Goal: Transaction & Acquisition: Purchase product/service

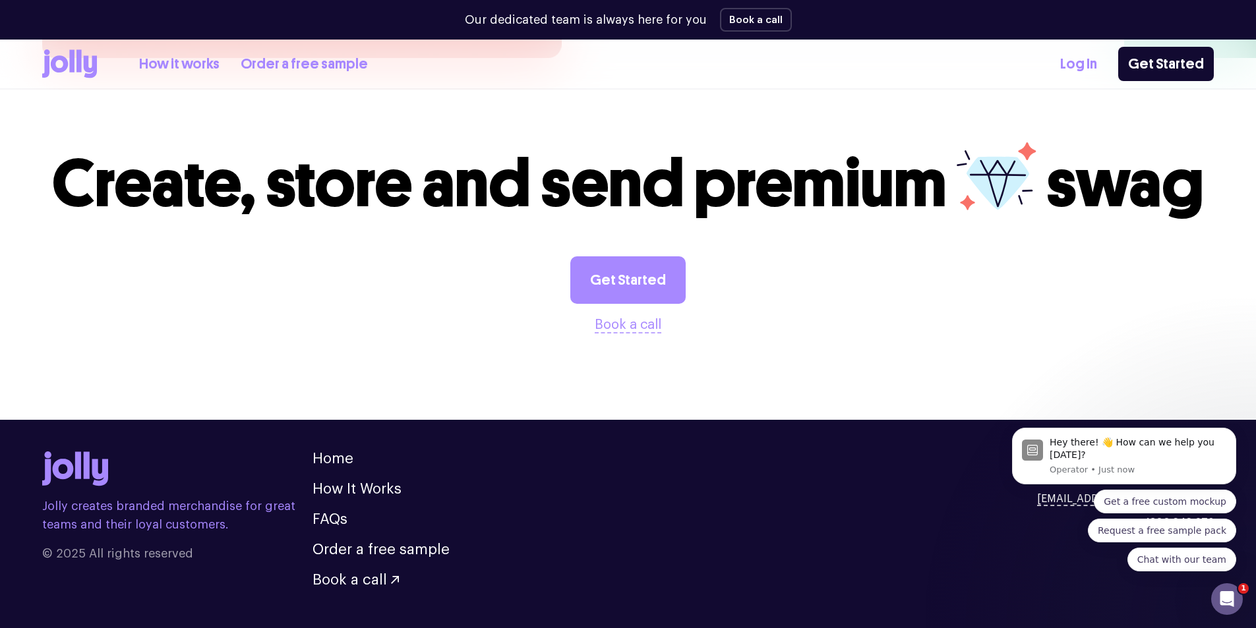
scroll to position [3648, 0]
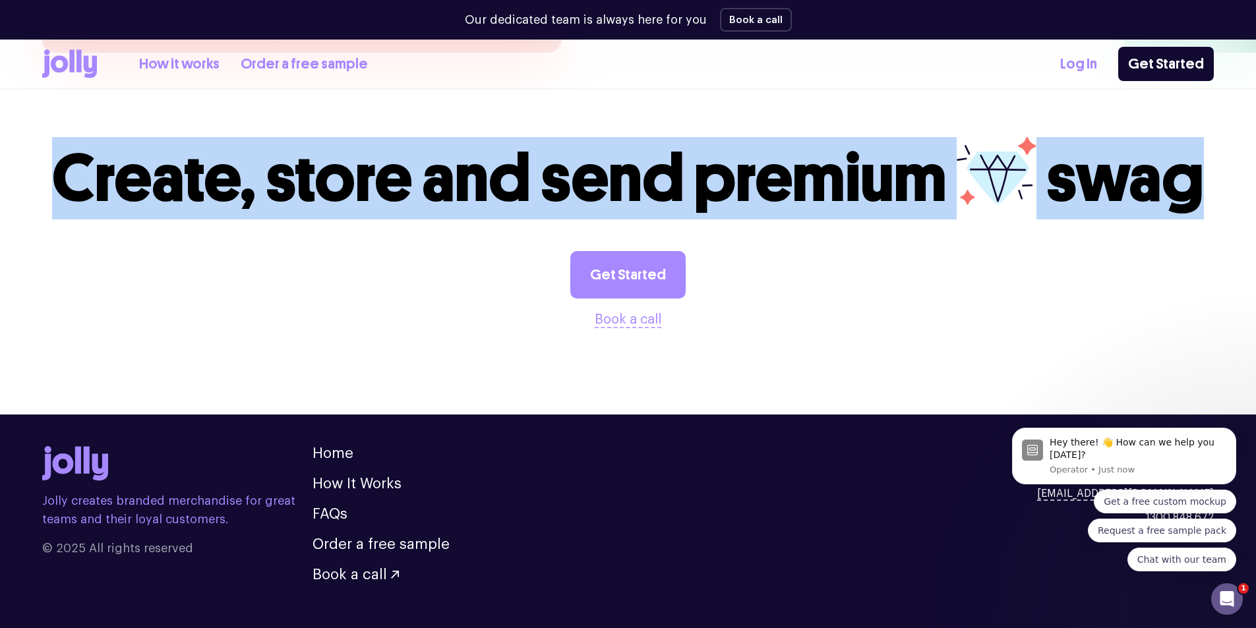
drag, startPoint x: 1202, startPoint y: 149, endPoint x: 1, endPoint y: 149, distance: 1200.3
click at [1, 149] on section "Create, store and send premium swag Get Started Book a call" at bounding box center [628, 233] width 1256 height 277
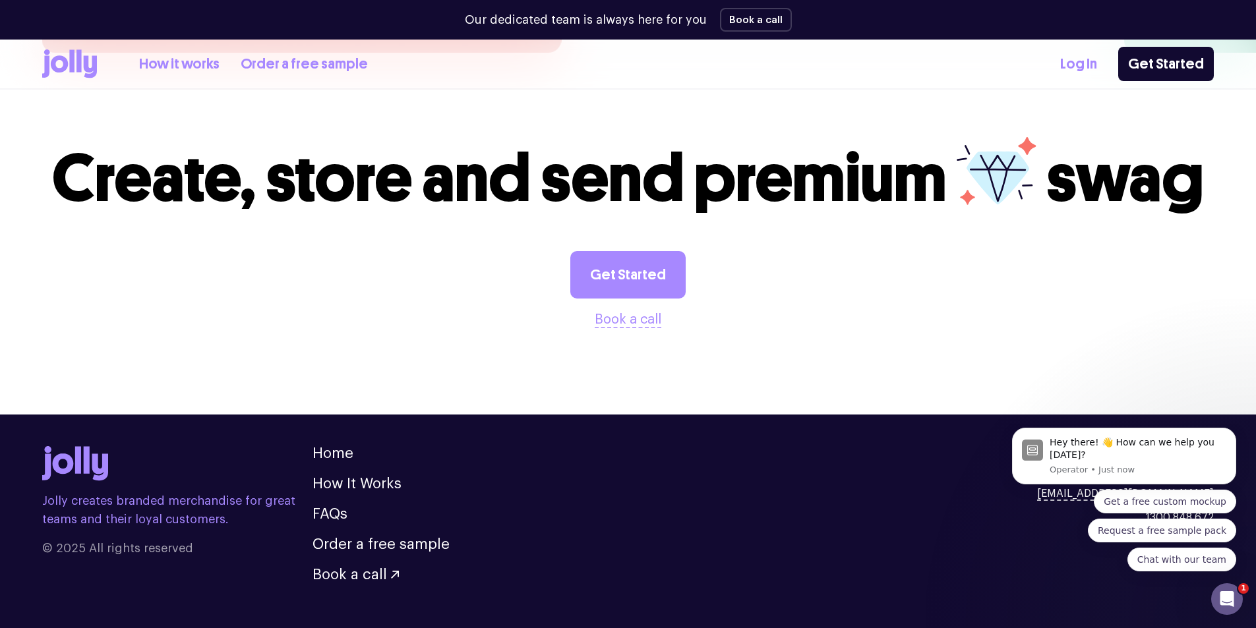
click at [831, 261] on div "Get Started Book a call" at bounding box center [627, 290] width 1171 height 79
click at [366, 477] on link "How It Works" at bounding box center [356, 484] width 89 height 15
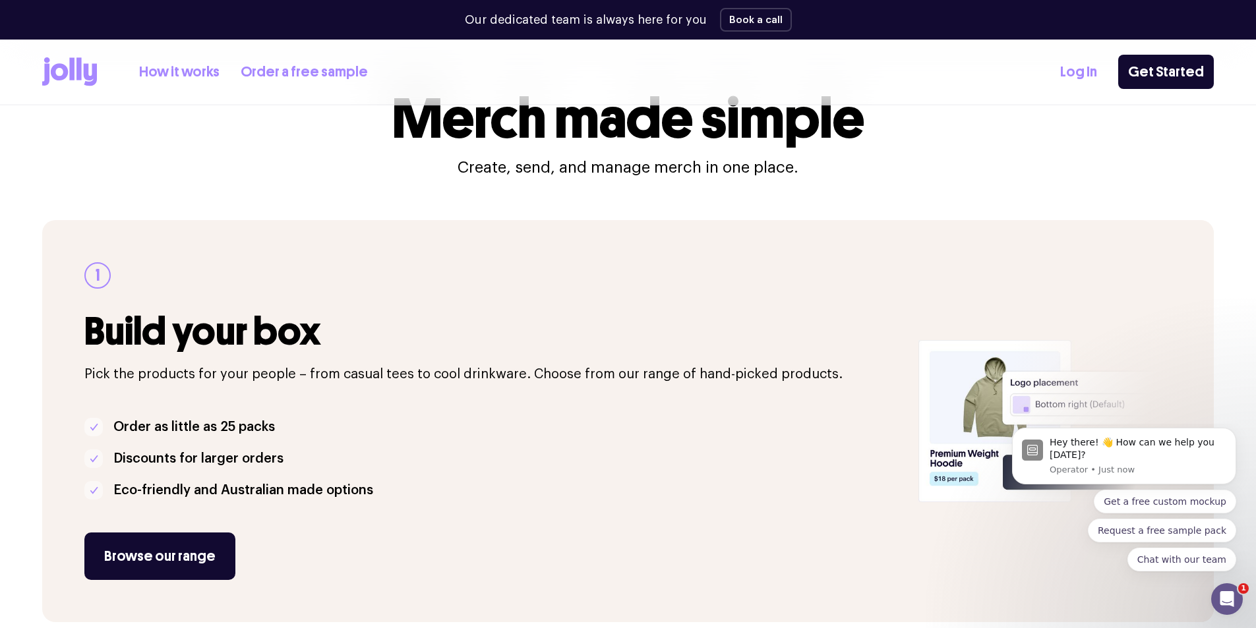
scroll to position [132, 0]
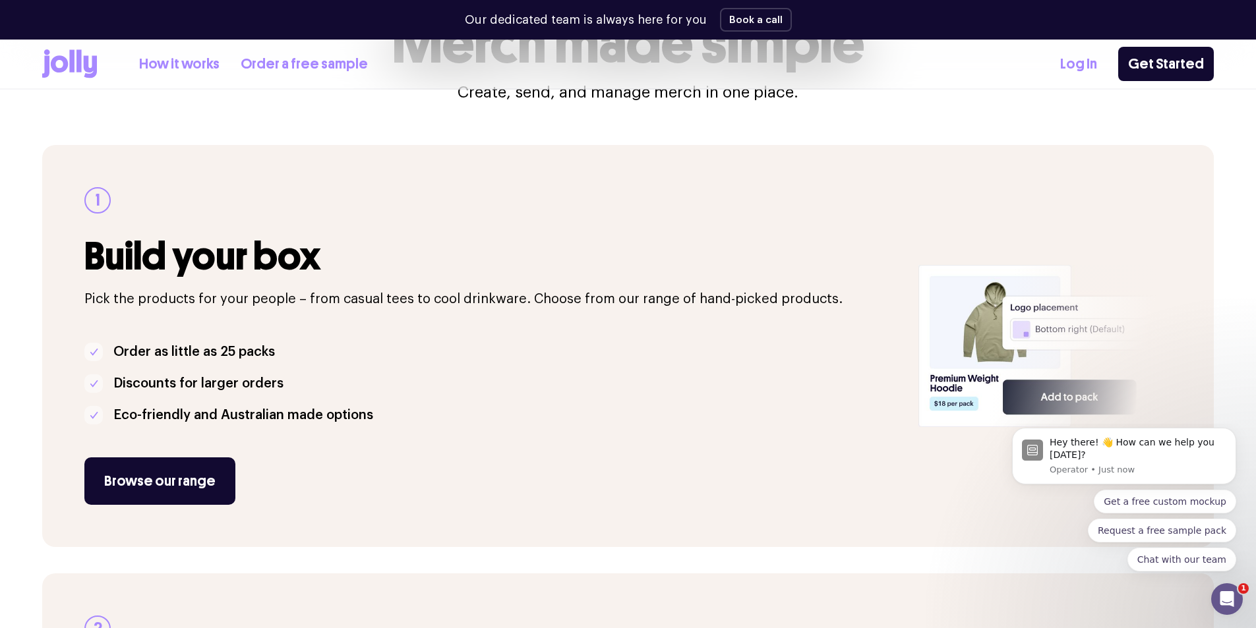
drag, startPoint x: 93, startPoint y: 246, endPoint x: 424, endPoint y: 438, distance: 382.8
click at [424, 438] on div "1 Build your box Pick the products for your people – from casual tees to cool d…" at bounding box center [493, 346] width 818 height 318
click at [251, 388] on p "Discounts for larger orders" at bounding box center [198, 383] width 170 height 21
click at [391, 411] on li "Eco-friendly and Australian made options" at bounding box center [493, 415] width 818 height 21
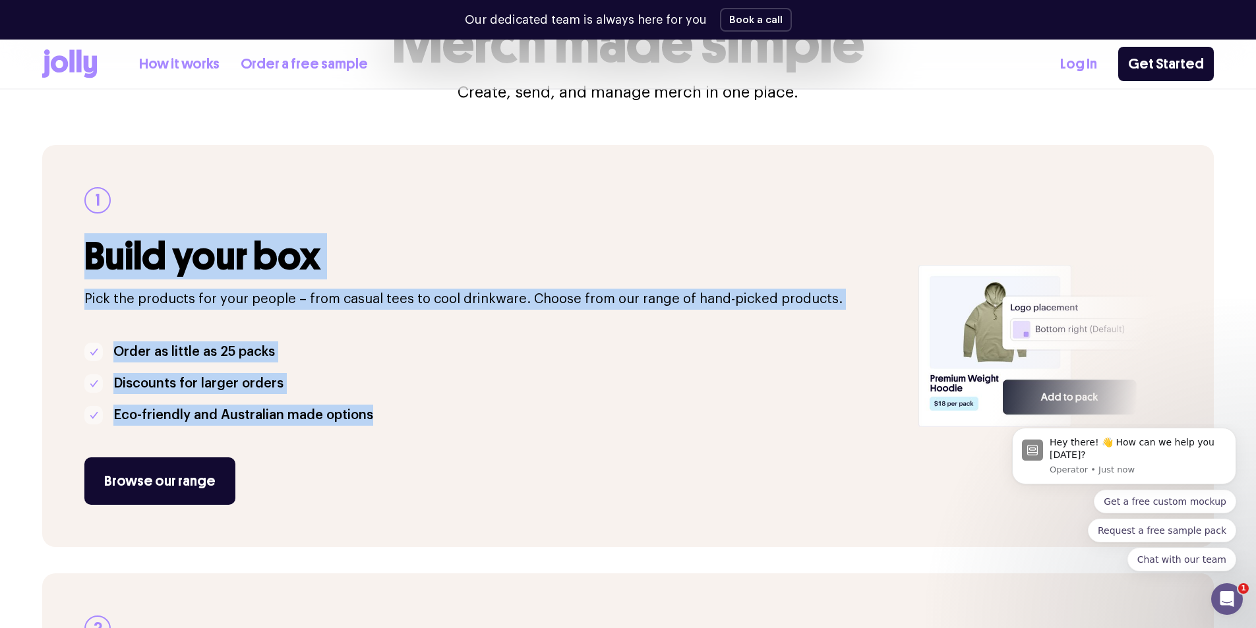
drag, startPoint x: 395, startPoint y: 415, endPoint x: 91, endPoint y: 262, distance: 340.5
click at [91, 262] on div "1 Build your box Pick the products for your people – from casual tees to cool d…" at bounding box center [493, 346] width 818 height 318
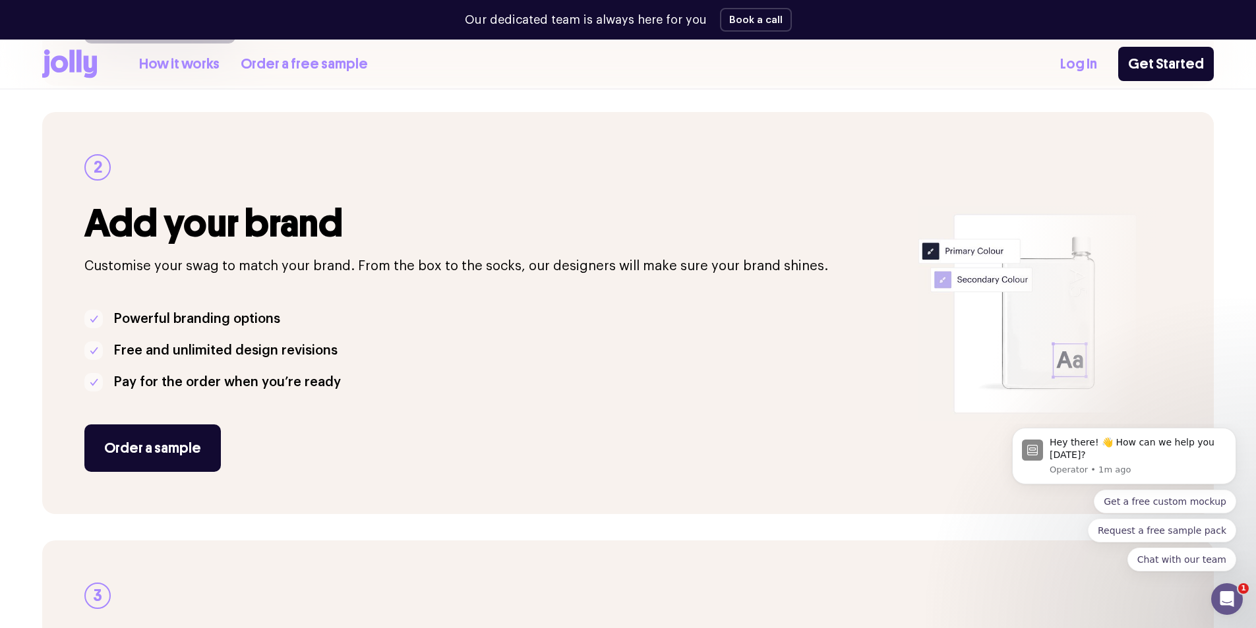
scroll to position [923, 0]
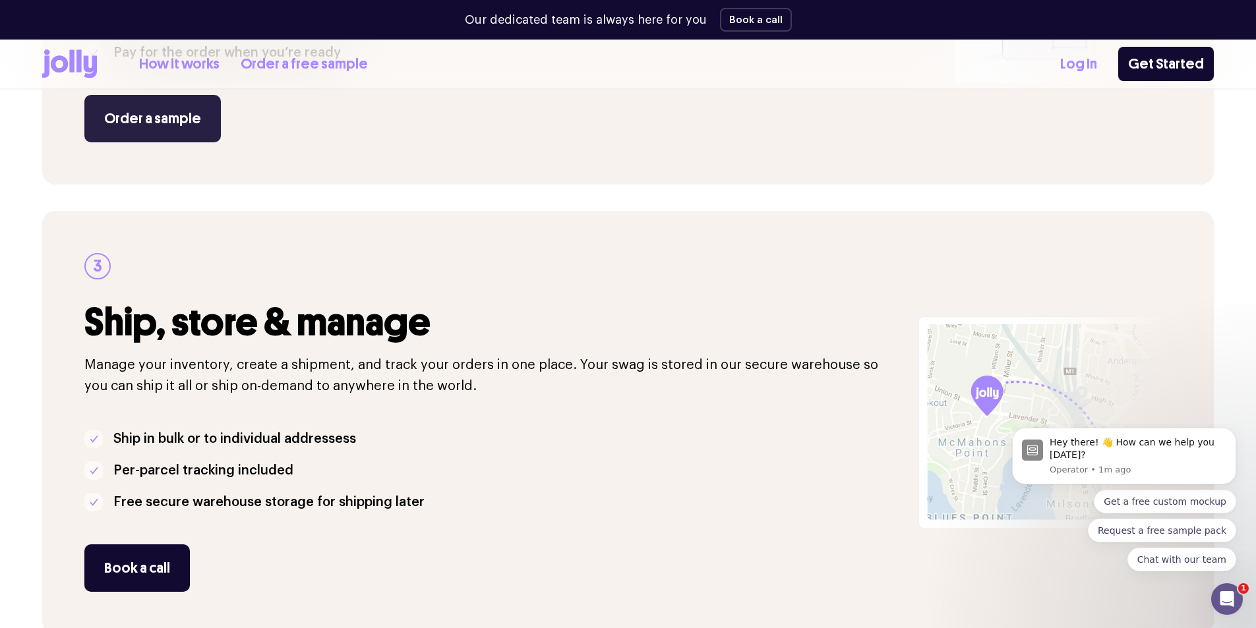
click at [161, 129] on link "Order a sample" at bounding box center [152, 118] width 136 height 47
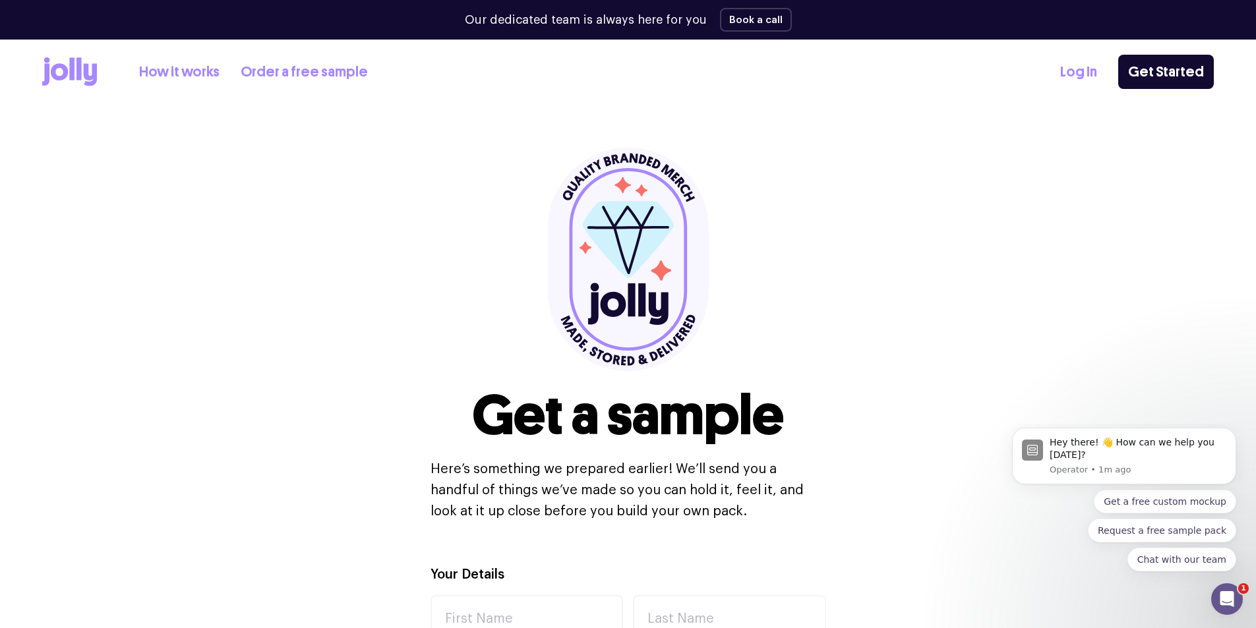
click at [82, 78] on icon at bounding box center [69, 71] width 55 height 29
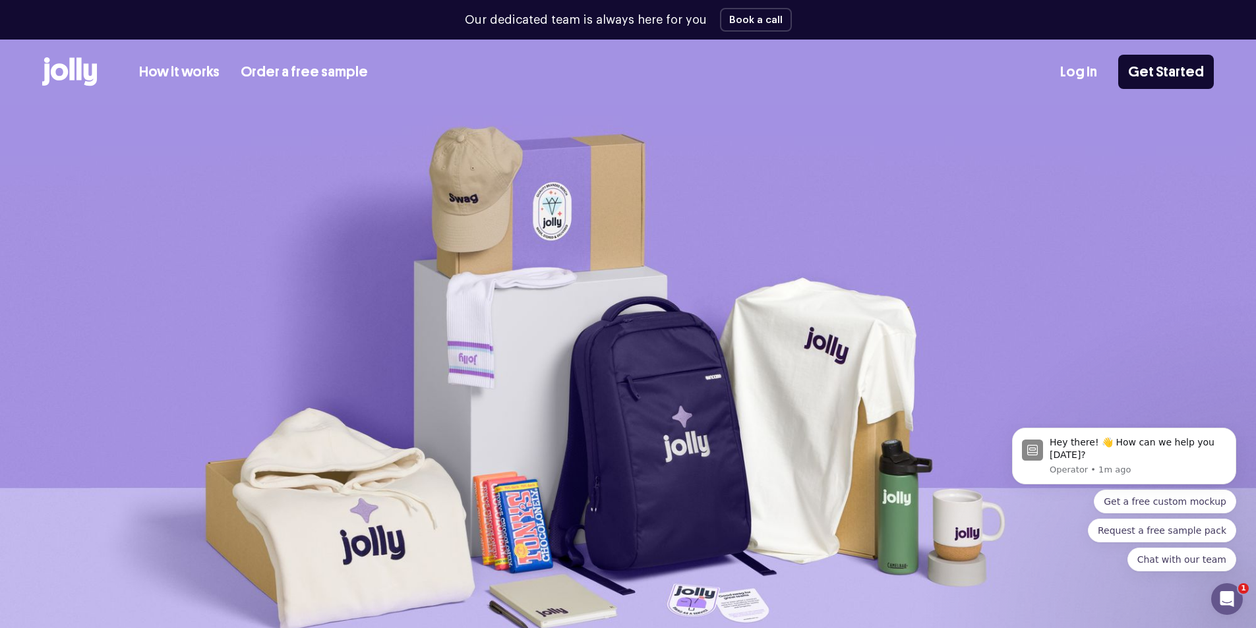
click at [185, 72] on link "How it works" at bounding box center [179, 72] width 80 height 22
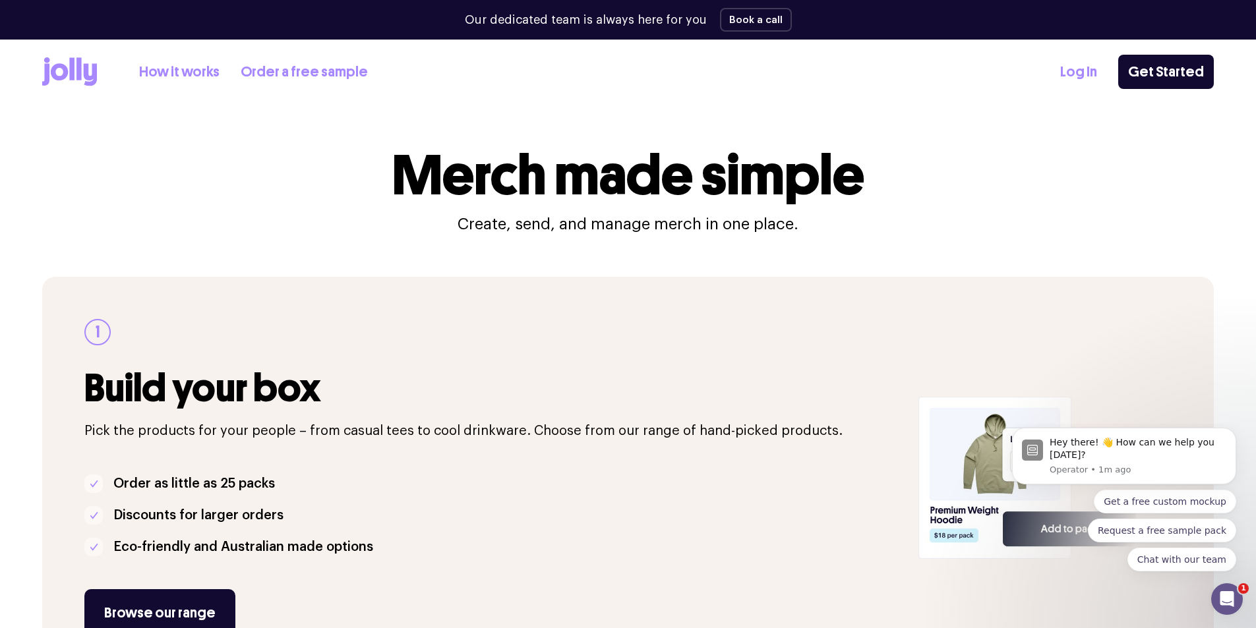
click at [284, 73] on link "Order a free sample" at bounding box center [304, 72] width 127 height 22
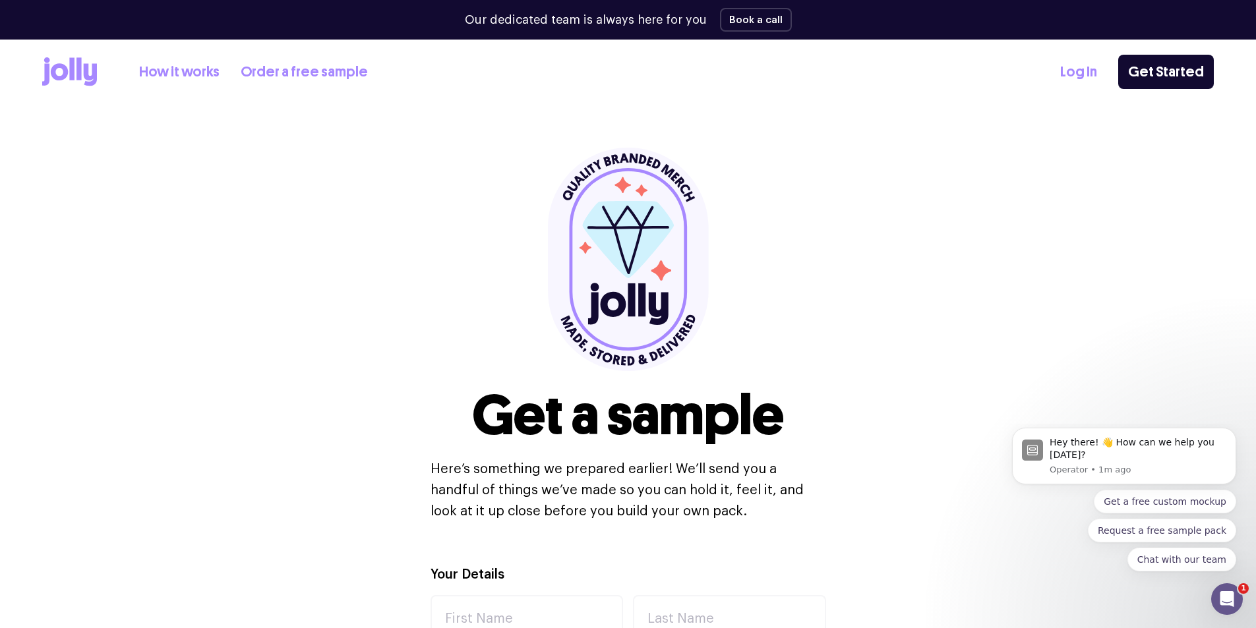
drag, startPoint x: 482, startPoint y: 414, endPoint x: 710, endPoint y: 484, distance: 237.9
click at [799, 548] on div "Get a sample Here’s something we prepared earlier! We’ll send you a handful of …" at bounding box center [627, 334] width 1171 height 459
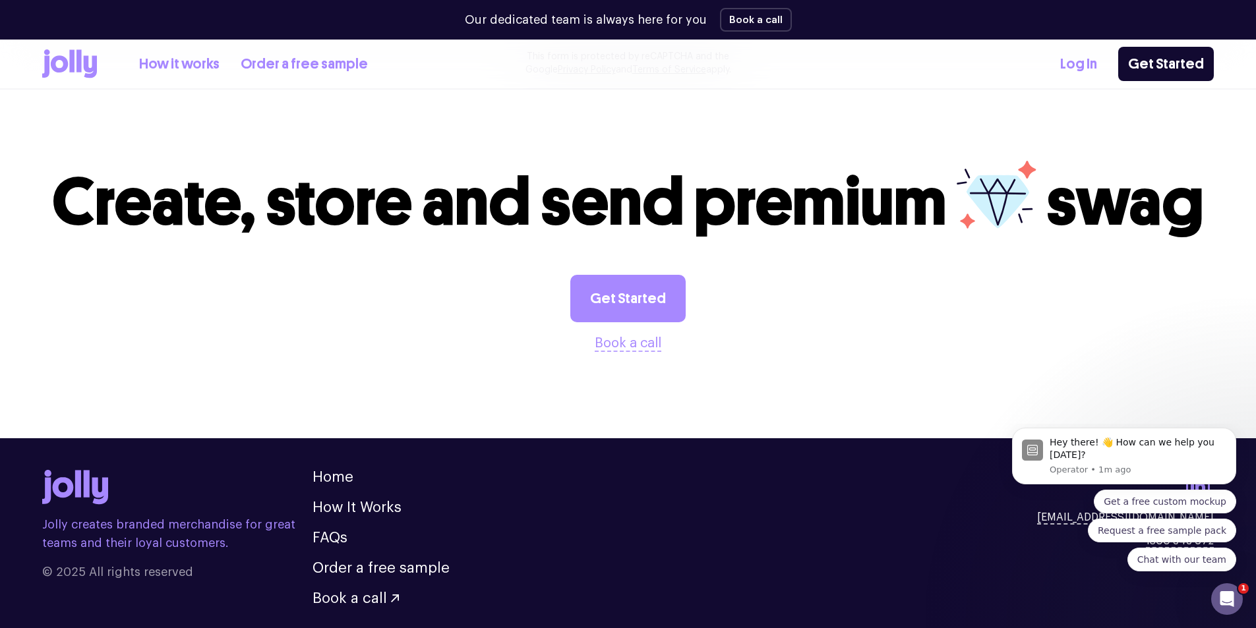
scroll to position [1363, 0]
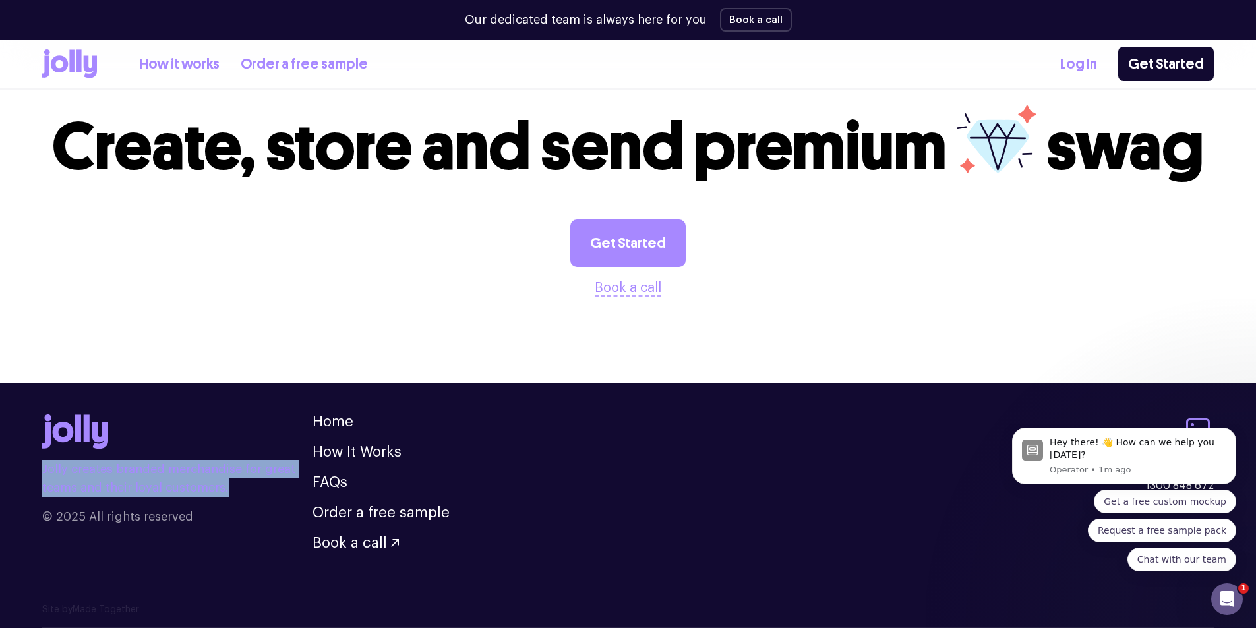
drag, startPoint x: 252, startPoint y: 481, endPoint x: 23, endPoint y: 469, distance: 229.0
click at [23, 469] on footer "Jolly creates branded merchandise for great teams and their loyal customers. © …" at bounding box center [628, 493] width 1256 height 220
click at [328, 486] on link "FAQs" at bounding box center [329, 482] width 35 height 15
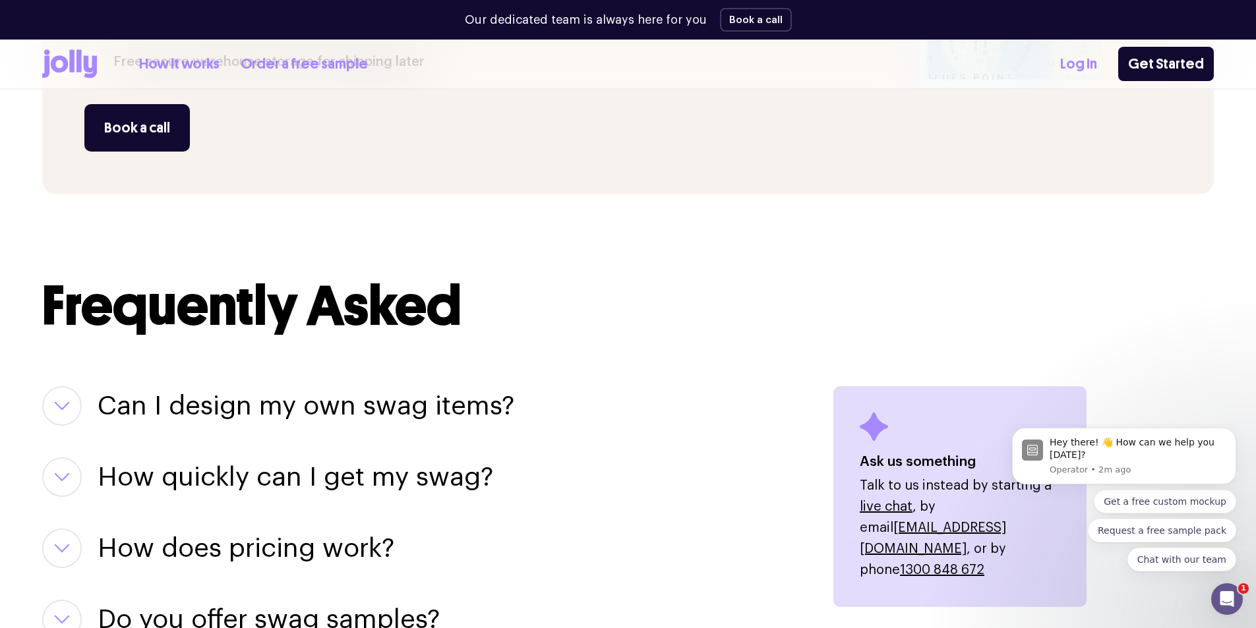
scroll to position [1557, 0]
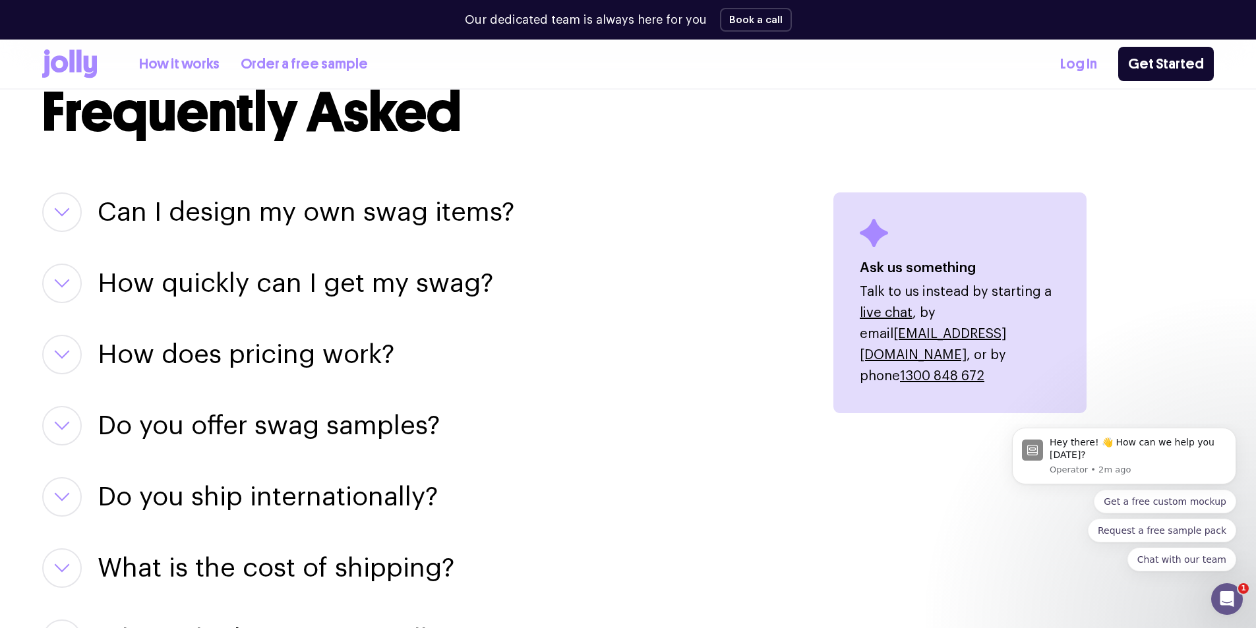
click at [51, 224] on button "button" at bounding box center [62, 212] width 40 height 40
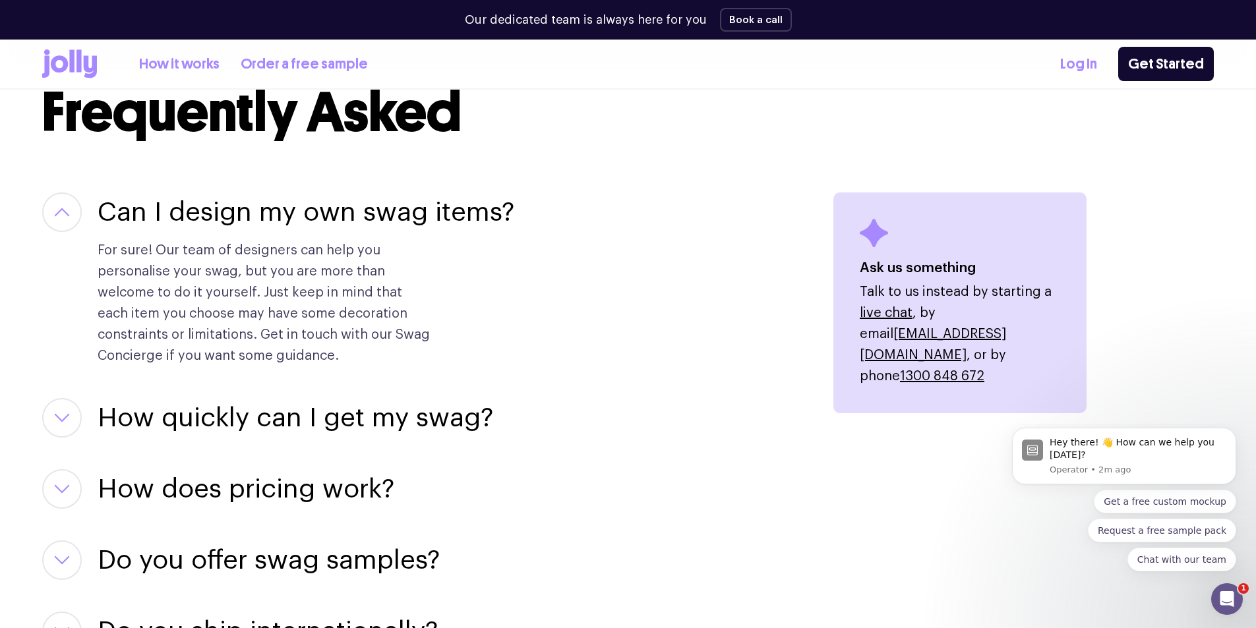
drag, startPoint x: 107, startPoint y: 213, endPoint x: 456, endPoint y: 370, distance: 383.2
click at [459, 370] on div "Can I design my own swag items? For sure! Our team of designers can help you pe…" at bounding box center [421, 599] width 759 height 815
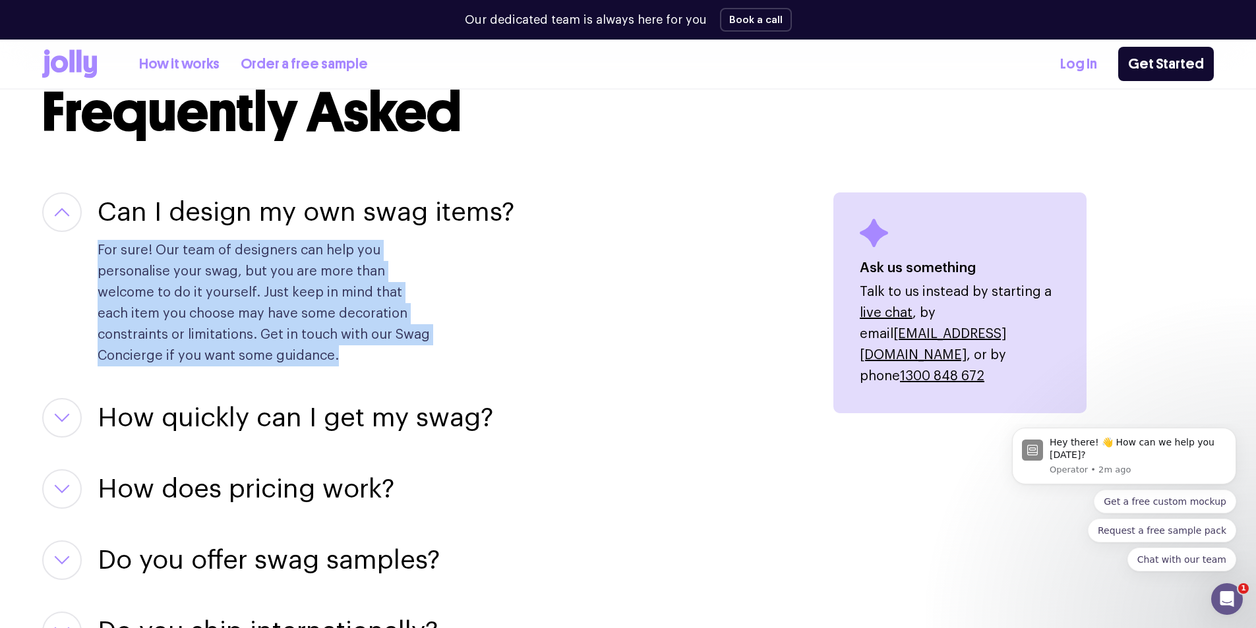
drag, startPoint x: 298, startPoint y: 354, endPoint x: 94, endPoint y: 199, distance: 255.9
click at [94, 199] on div "Can I design my own swag items? For sure! Our team of designers can help you pe…" at bounding box center [421, 279] width 759 height 174
click at [398, 246] on p "For sure! Our team of designers can help you personalise your swag, but you are…" at bounding box center [266, 303] width 337 height 127
drag, startPoint x: 229, startPoint y: 325, endPoint x: 101, endPoint y: 197, distance: 180.8
click at [101, 197] on div "Can I design my own swag items? For sure! Our team of designers can help you pe…" at bounding box center [306, 279] width 417 height 174
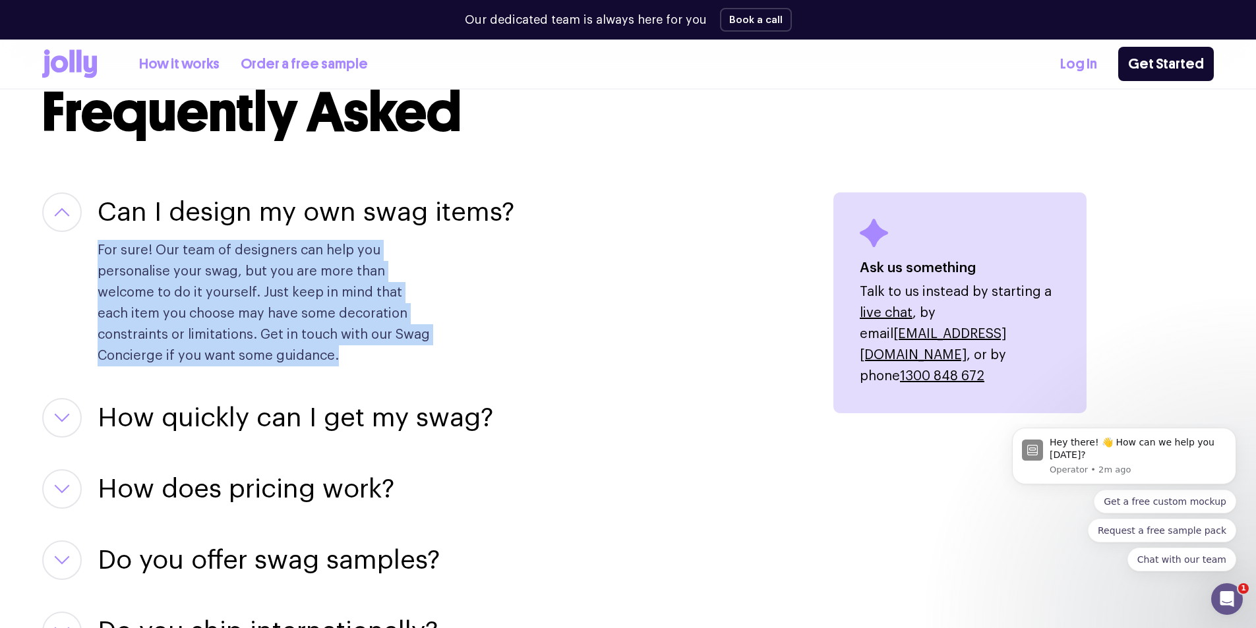
click at [227, 424] on h3 "How quickly can I get my swag?" at bounding box center [295, 418] width 395 height 40
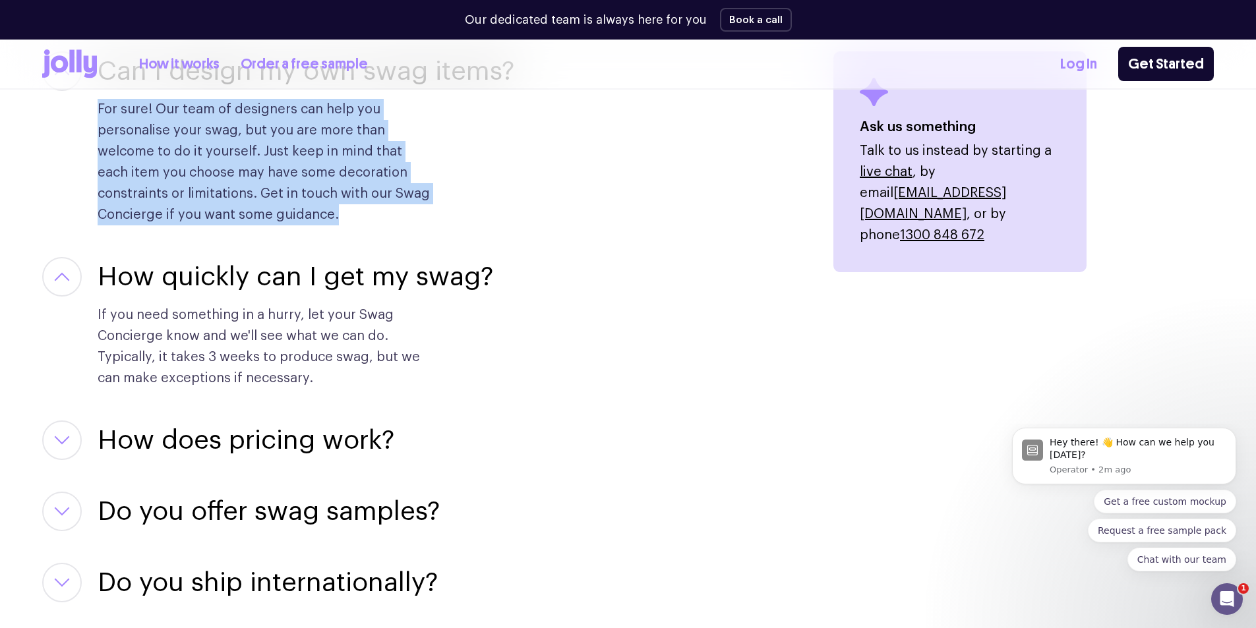
scroll to position [1821, 0]
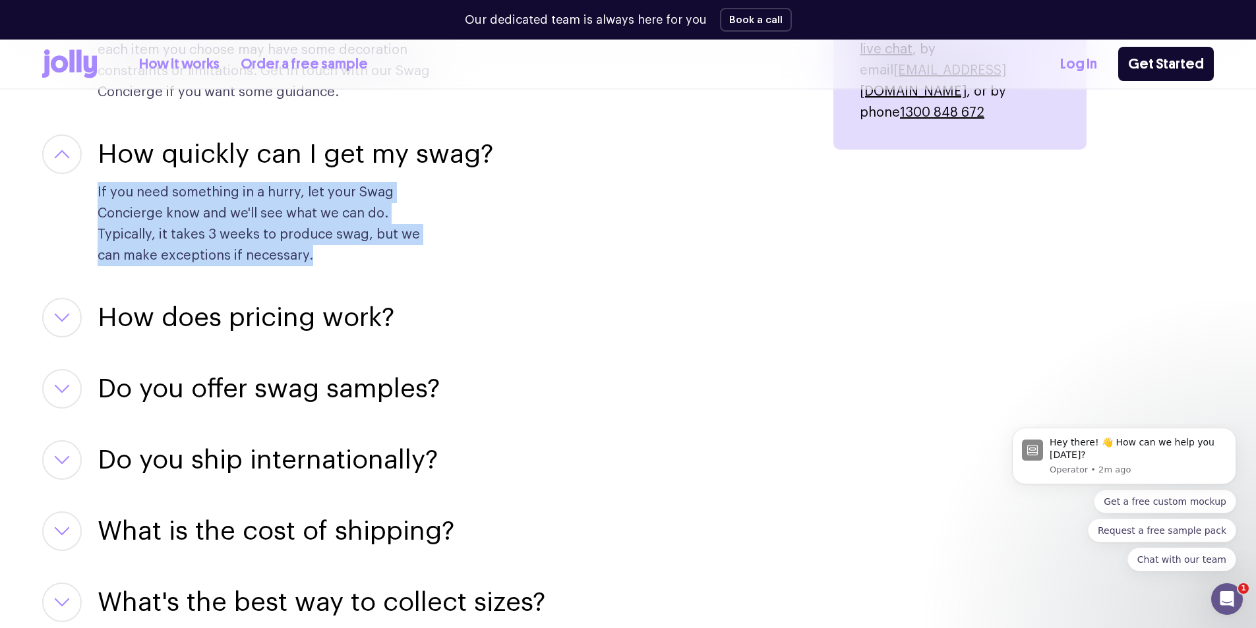
drag, startPoint x: 320, startPoint y: 255, endPoint x: 99, endPoint y: 140, distance: 249.7
click at [99, 140] on div "How quickly can I get my swag? If you need something in a hurry, let your Swag …" at bounding box center [295, 200] width 395 height 132
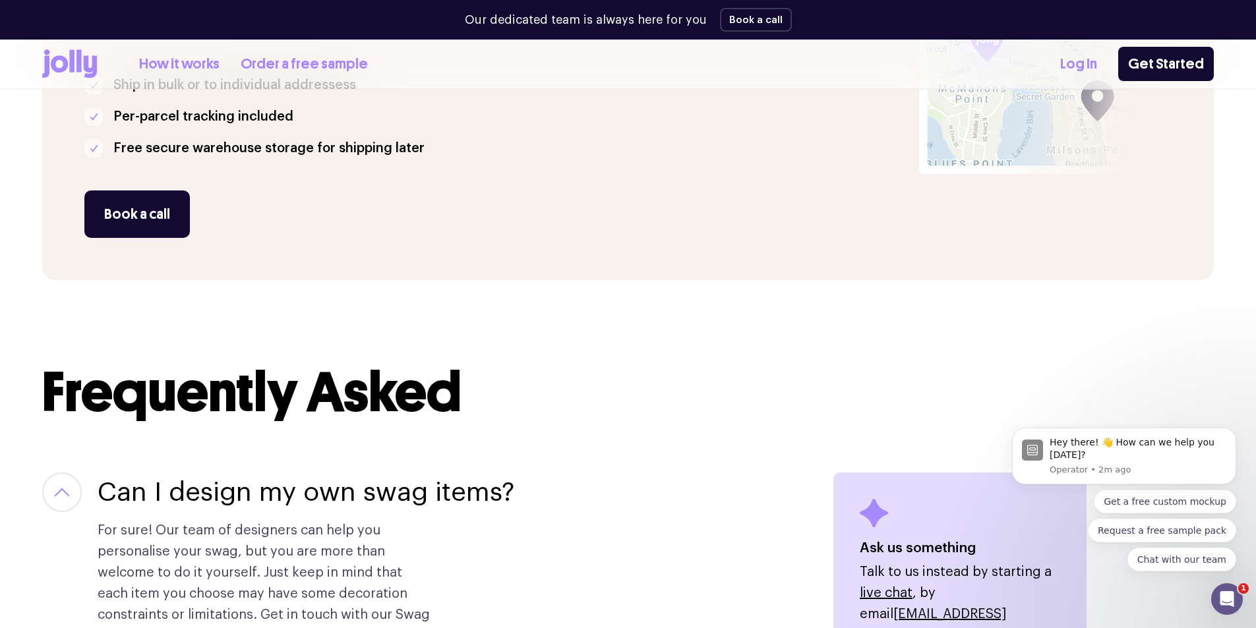
scroll to position [1095, 0]
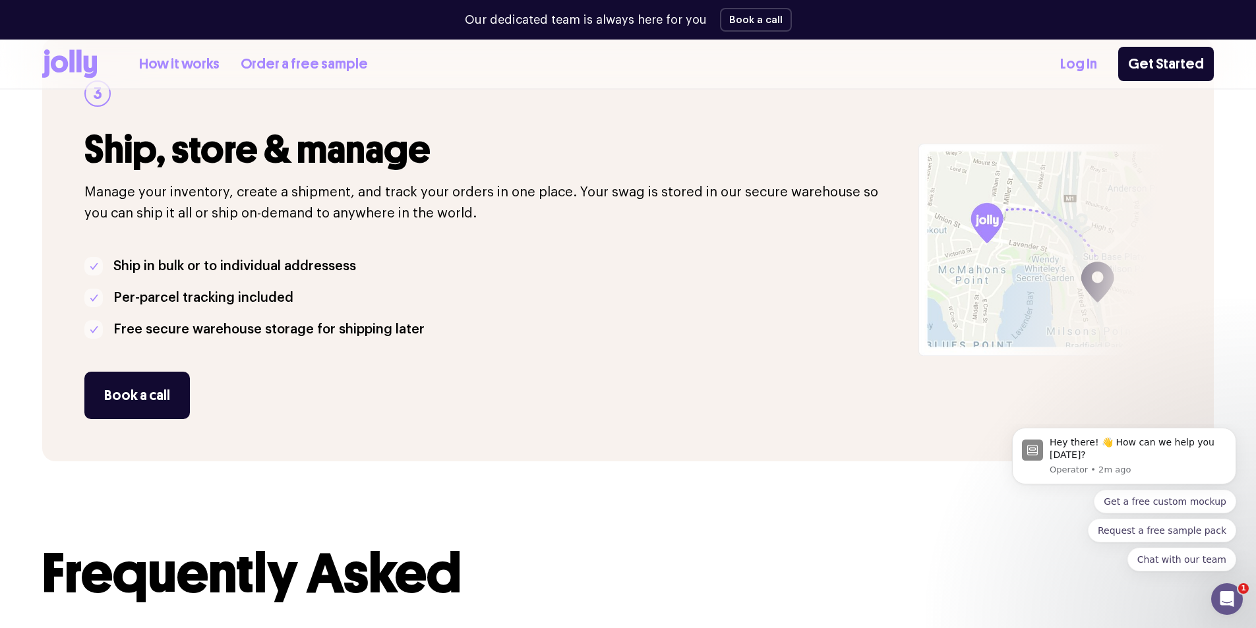
click at [71, 66] on icon at bounding box center [71, 60] width 5 height 22
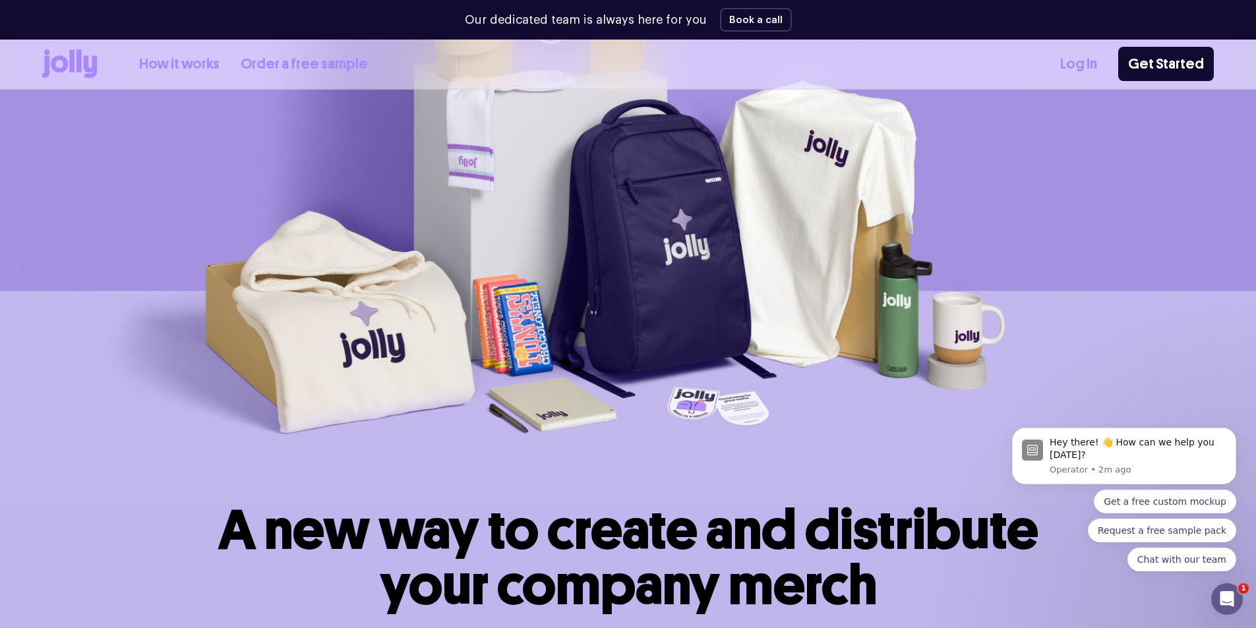
scroll to position [198, 0]
click at [1047, 577] on body "Hey there! 👋 How can we help you [DATE]? Operator • 2m ago Get a free custom mo…" at bounding box center [1123, 522] width 253 height 187
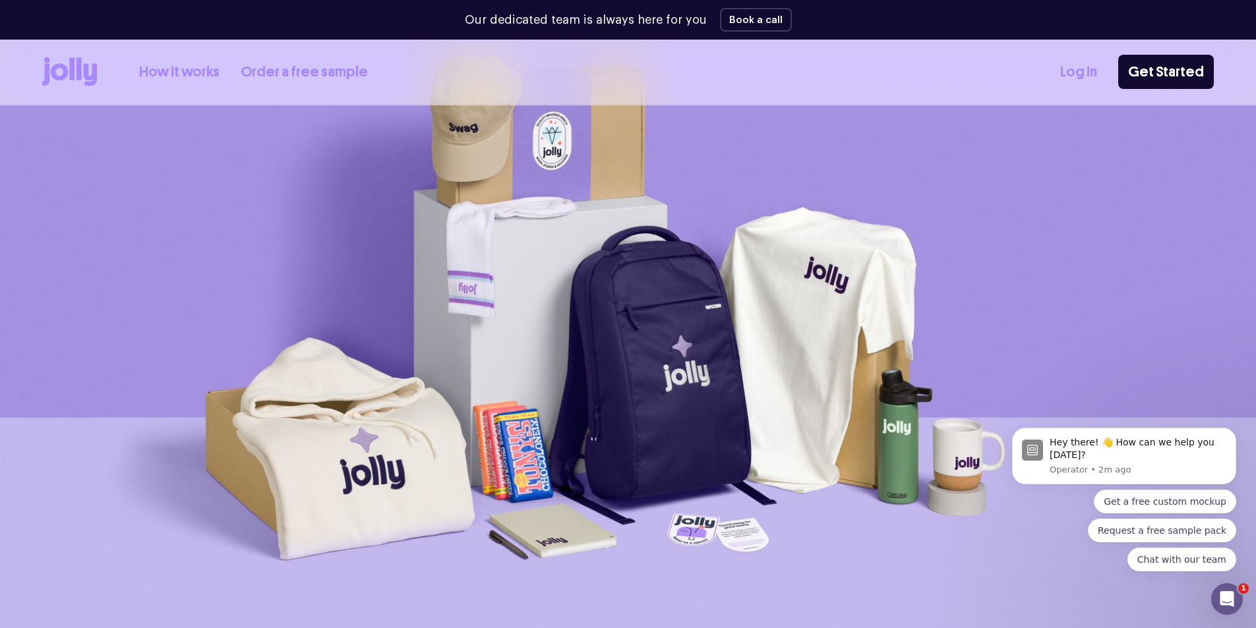
scroll to position [66, 0]
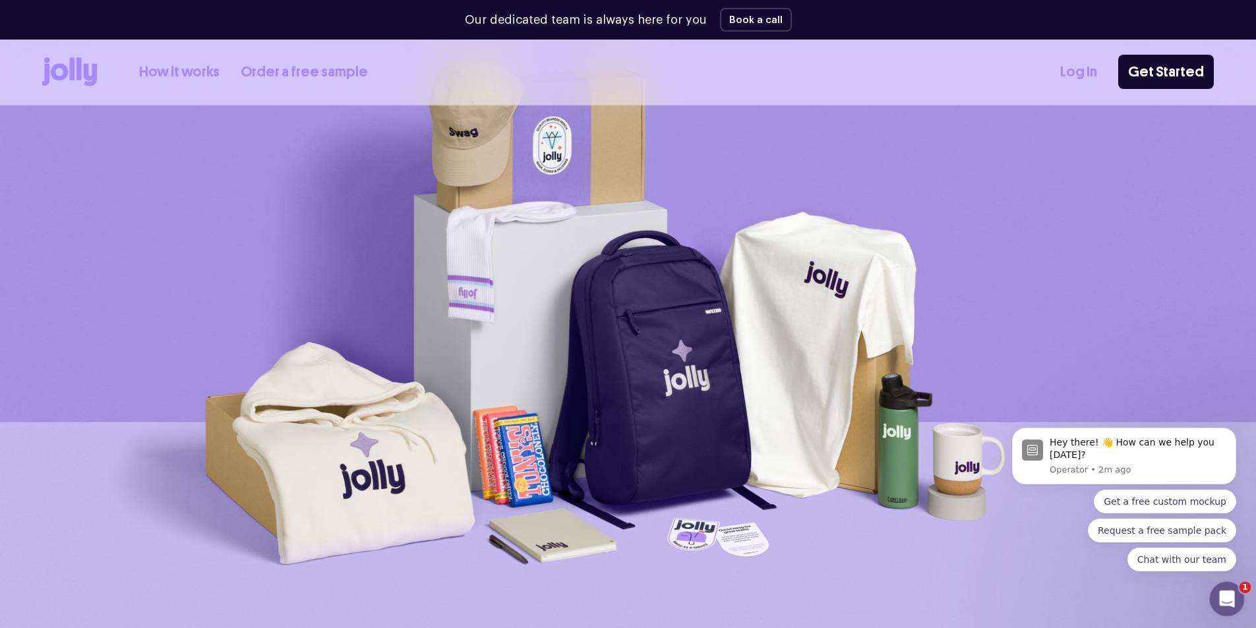
click at [1217, 587] on div "Open Intercom Messenger" at bounding box center [1225, 597] width 44 height 44
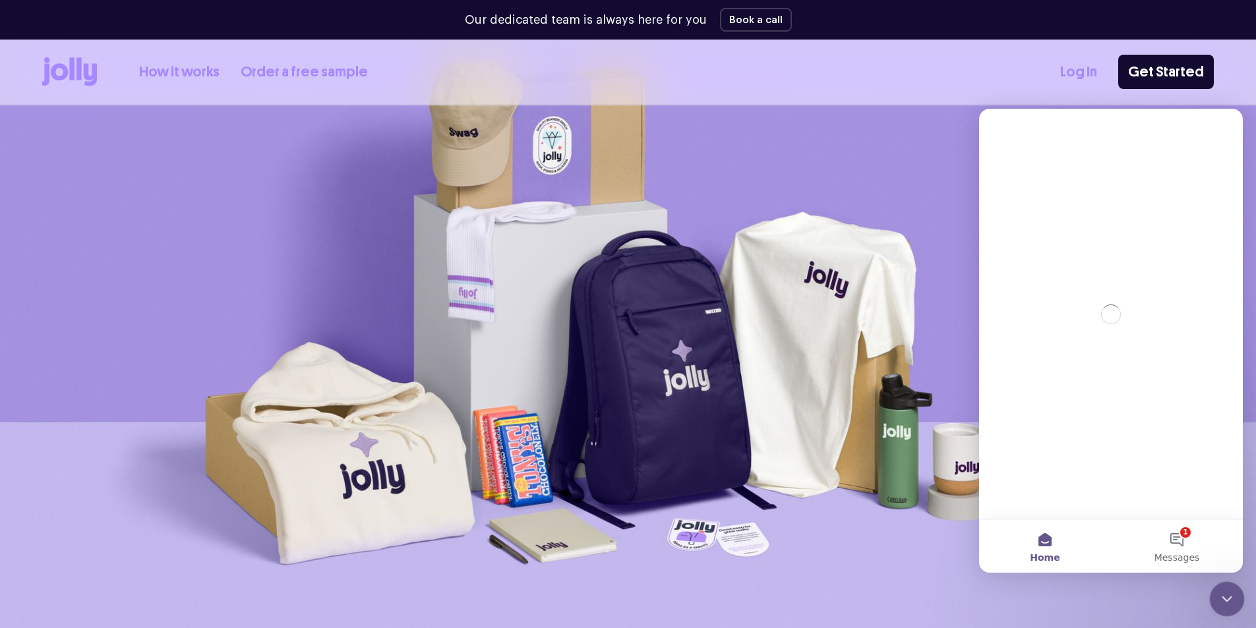
scroll to position [0, 0]
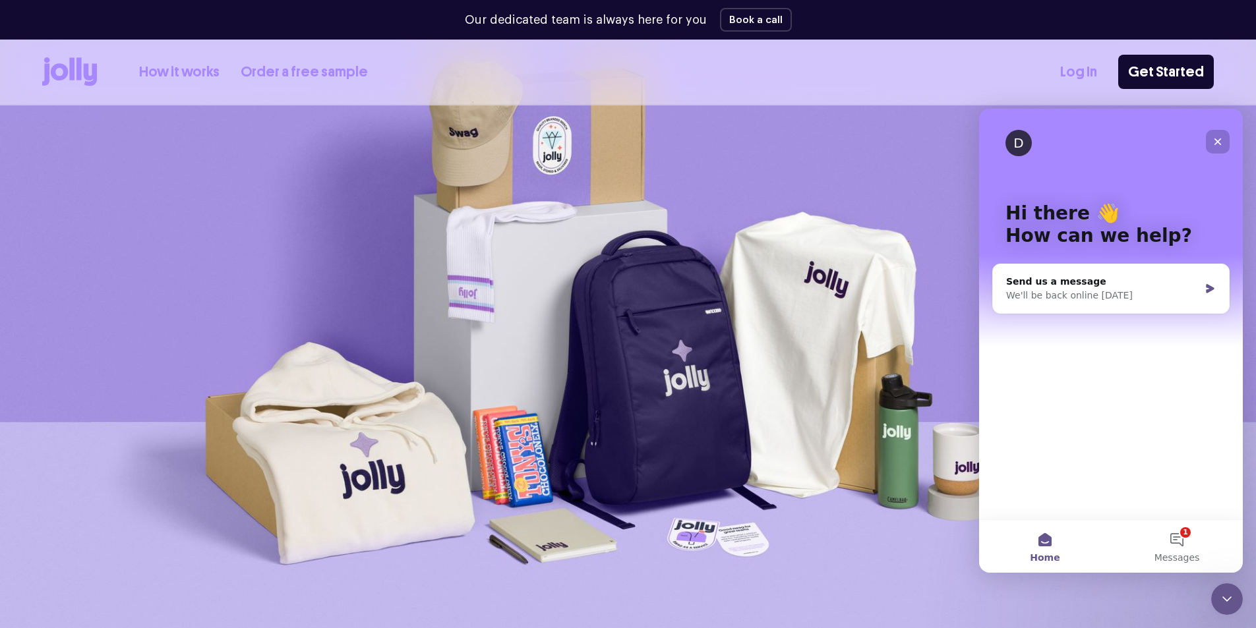
click at [1223, 142] on div "Close" at bounding box center [1218, 142] width 24 height 24
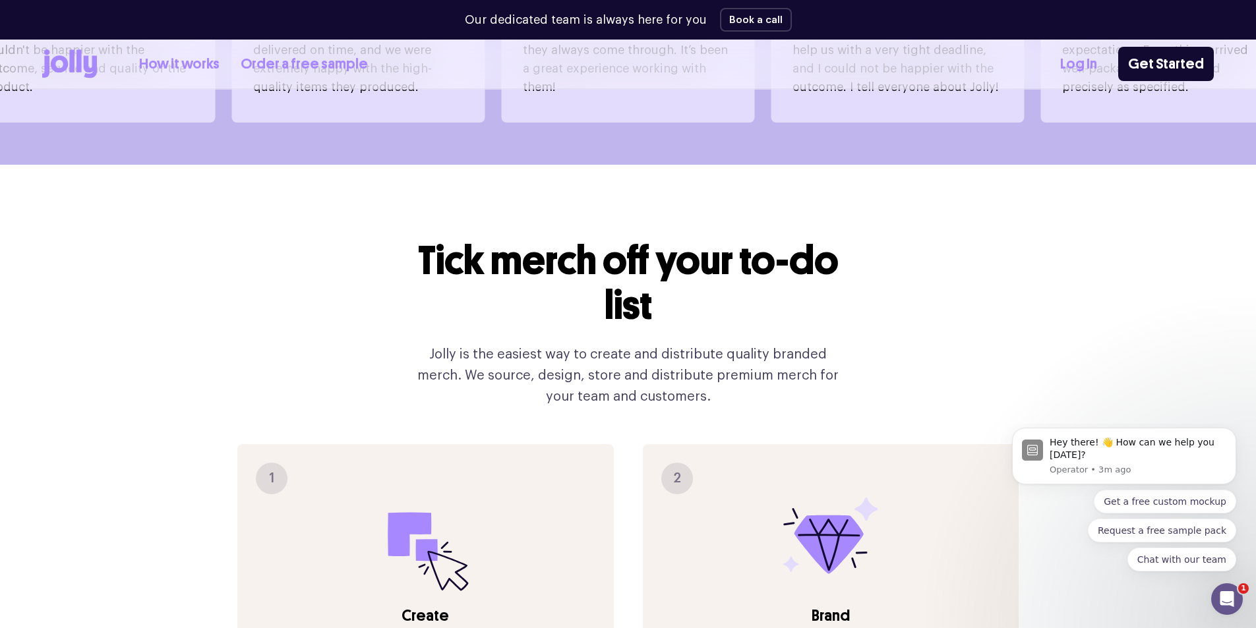
scroll to position [1252, 0]
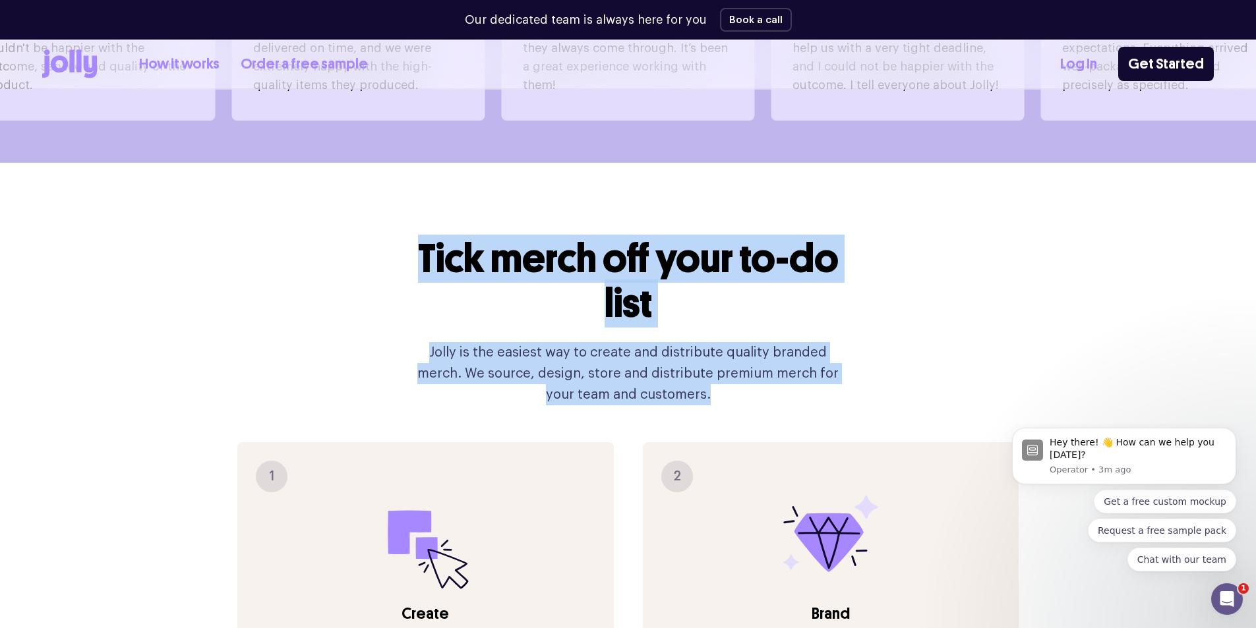
drag, startPoint x: 419, startPoint y: 221, endPoint x: 703, endPoint y: 356, distance: 314.3
click at [703, 356] on div "Tick merch off your to-do list Jolly is the easiest way to create and distribut…" at bounding box center [628, 321] width 443 height 169
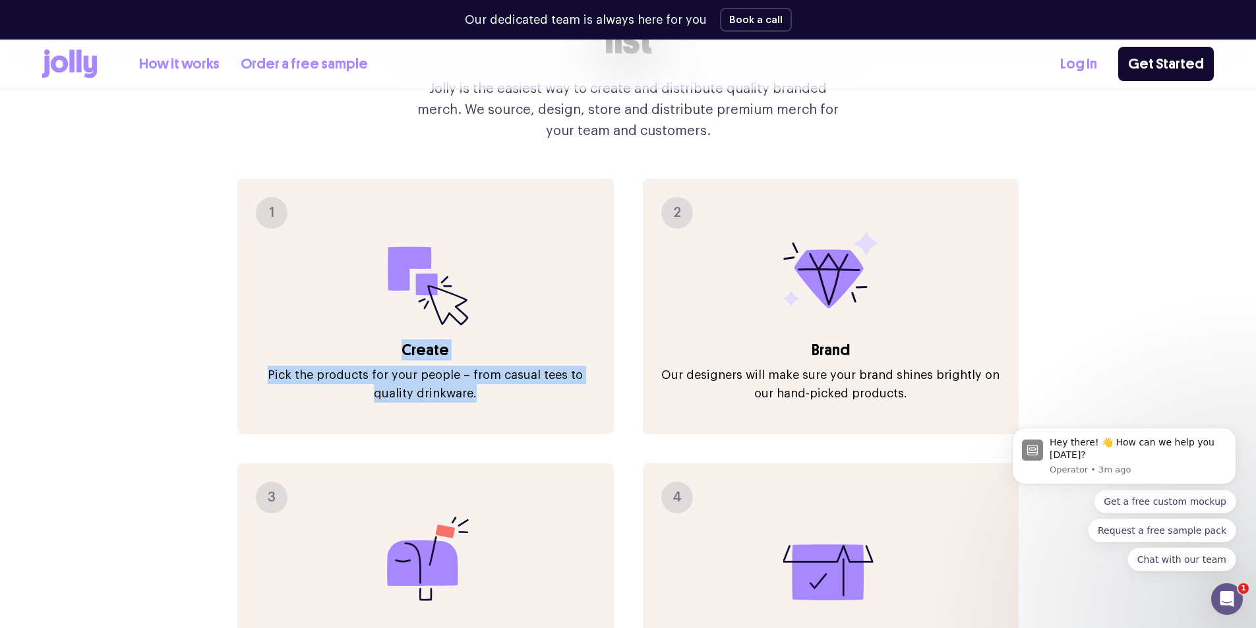
drag, startPoint x: 463, startPoint y: 361, endPoint x: 283, endPoint y: 304, distance: 189.5
click at [283, 304] on div "1 Create Pick the products for your people – from casual tees to quality drinkw…" at bounding box center [425, 307] width 376 height 256
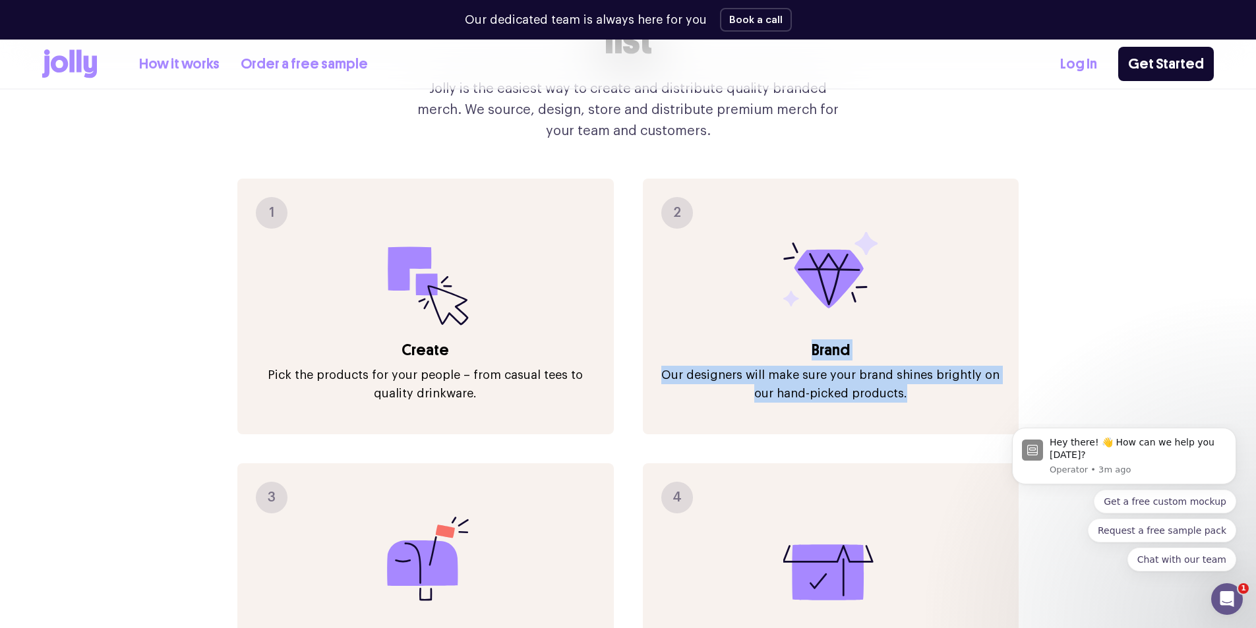
drag, startPoint x: 904, startPoint y: 363, endPoint x: 727, endPoint y: 308, distance: 184.9
click at [727, 308] on div "2 Brand Our designers will make sure your brand shines brightly on our hand-pic…" at bounding box center [831, 307] width 376 height 256
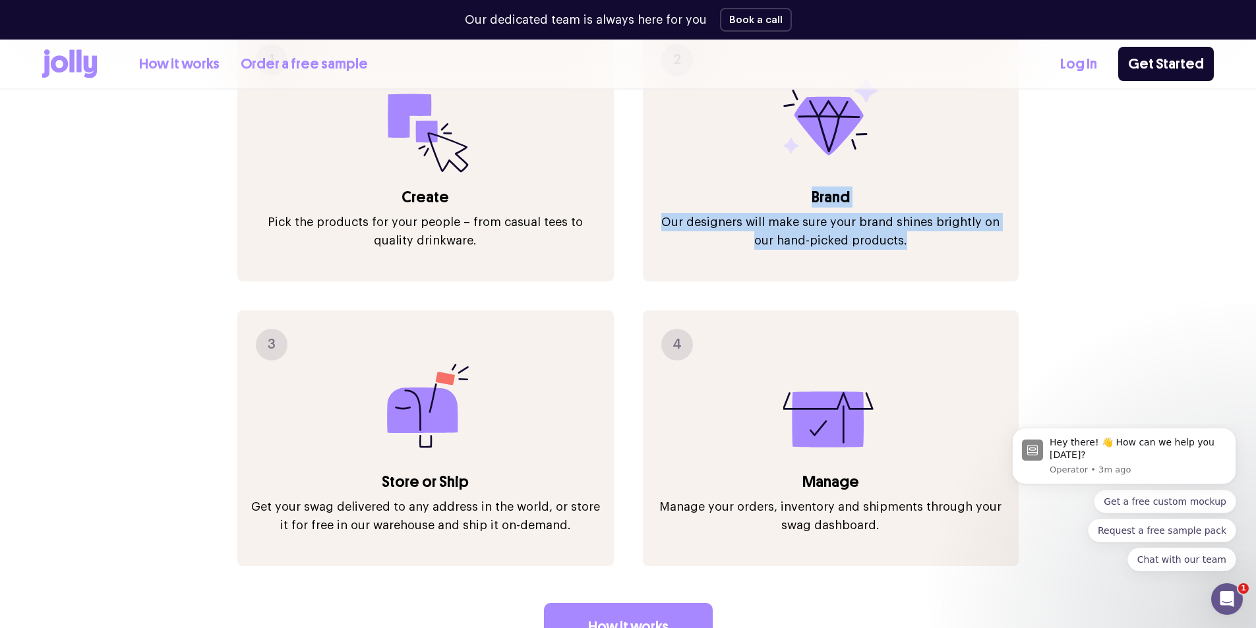
scroll to position [1714, 0]
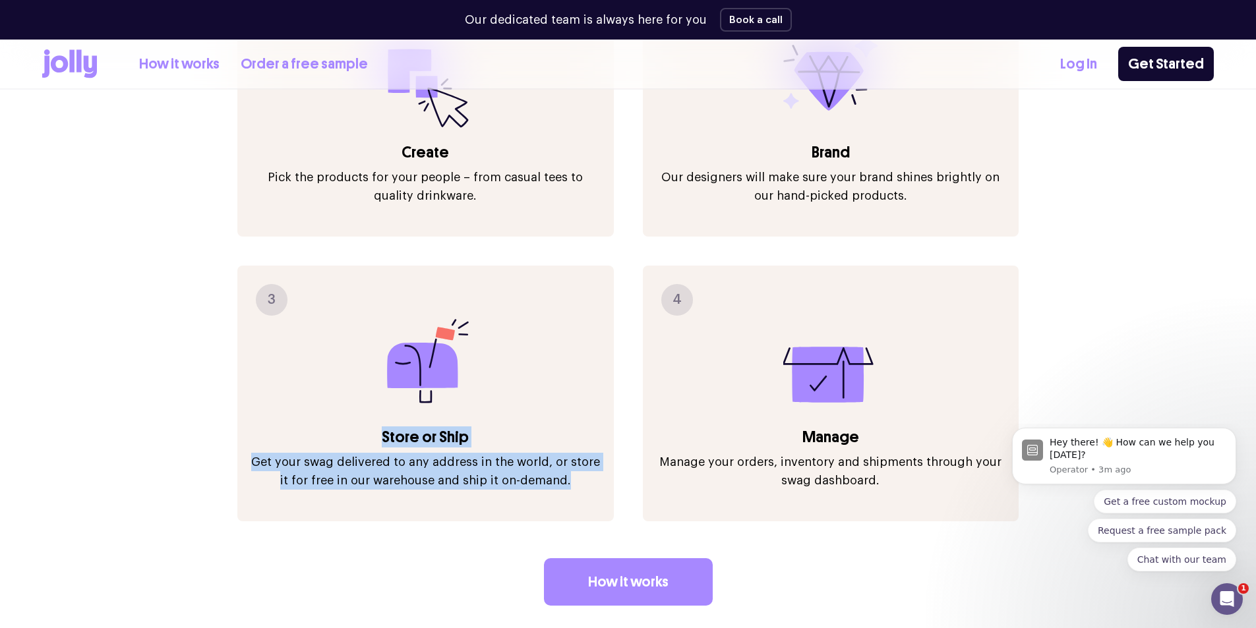
drag, startPoint x: 568, startPoint y: 451, endPoint x: 237, endPoint y: 391, distance: 335.6
click at [237, 391] on div "3 Store or Ship Get your swag delivered to any address in the world, or store i…" at bounding box center [425, 394] width 376 height 256
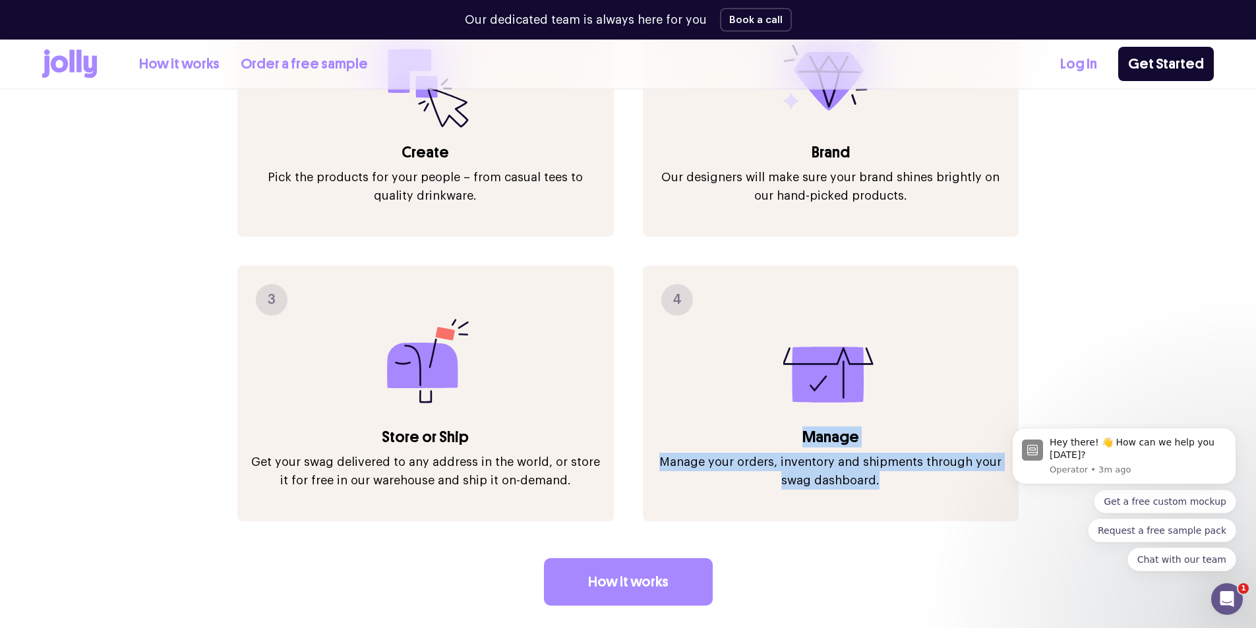
drag, startPoint x: 885, startPoint y: 448, endPoint x: 764, endPoint y: 394, distance: 132.2
click at [764, 394] on div "4 Manage Manage your orders, inventory and shipments through your swag dashboar…" at bounding box center [831, 394] width 376 height 256
click at [602, 558] on link "How it works" at bounding box center [628, 581] width 169 height 47
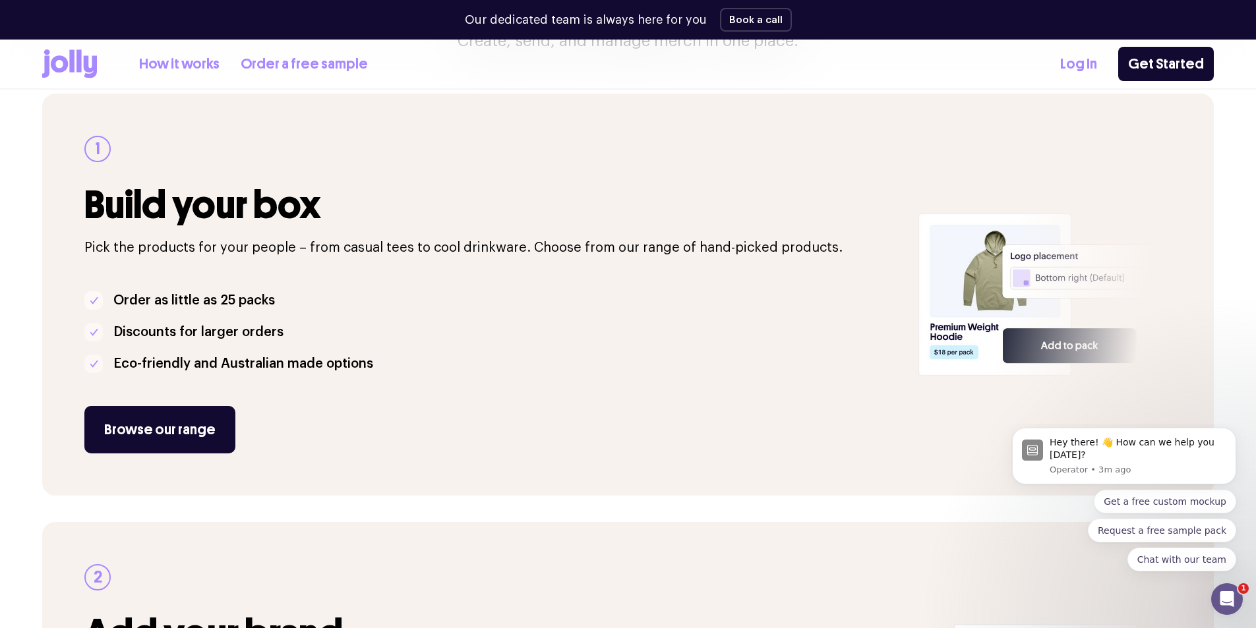
scroll to position [198, 0]
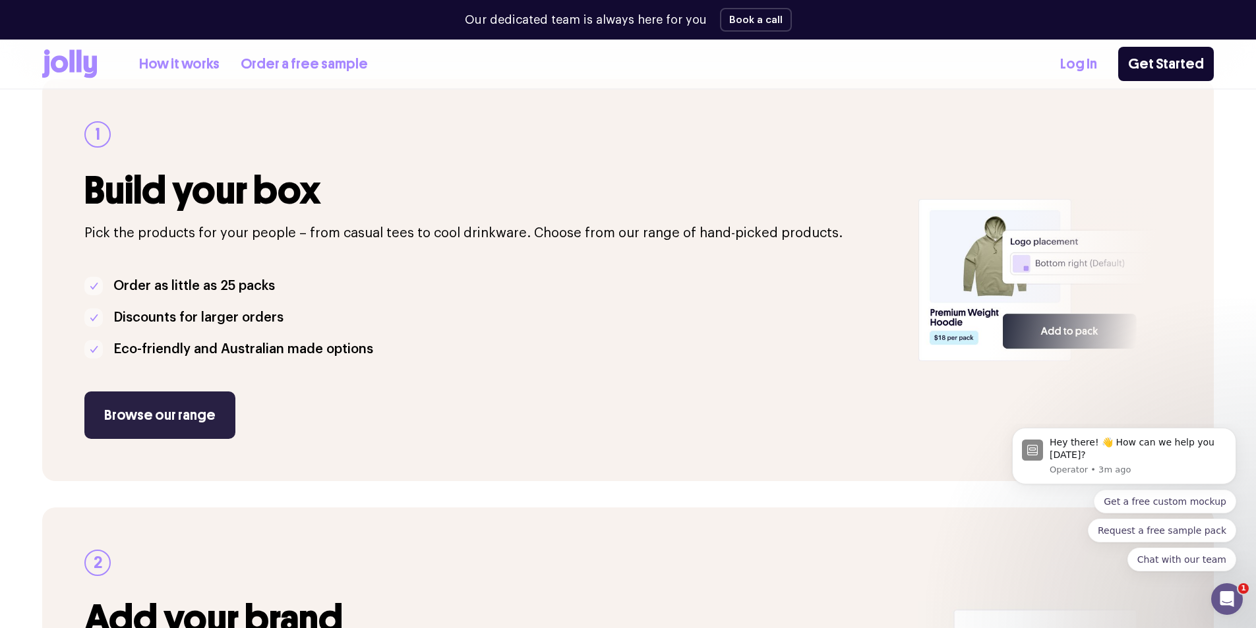
click at [152, 435] on link "Browse our range" at bounding box center [159, 415] width 151 height 47
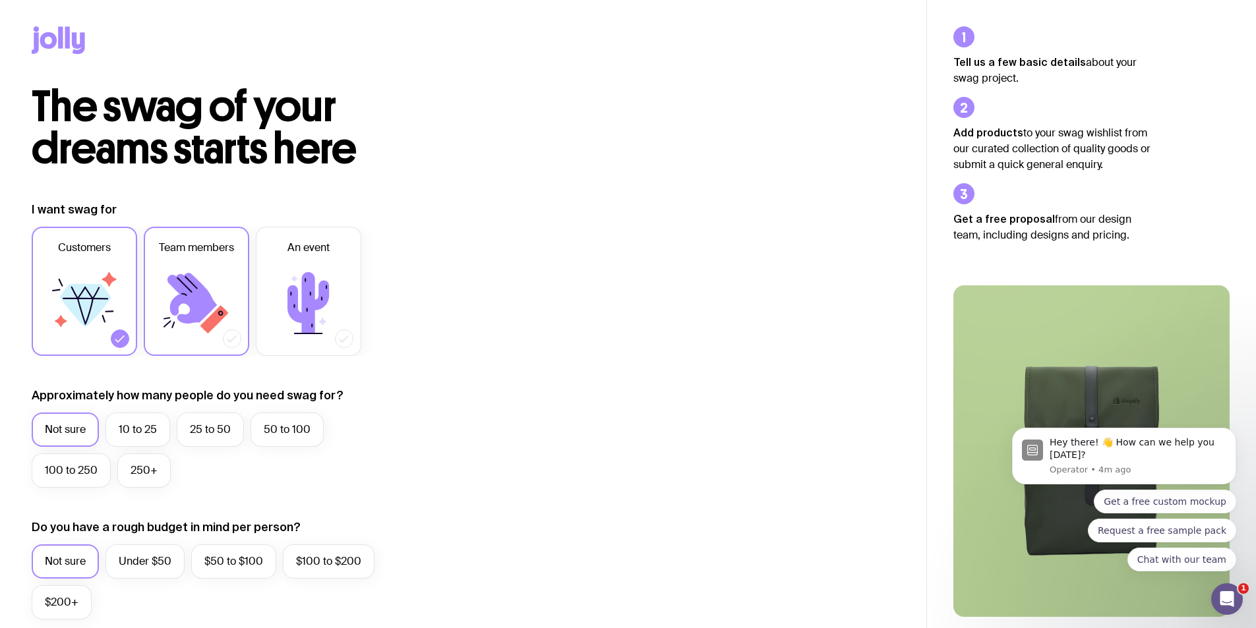
click at [186, 303] on icon at bounding box center [191, 298] width 49 height 51
click at [0, 0] on input "Team members" at bounding box center [0, 0] width 0 height 0
click at [190, 297] on icon at bounding box center [191, 298] width 49 height 51
click at [0, 0] on input "Team members" at bounding box center [0, 0] width 0 height 0
click at [149, 430] on label "10 to 25" at bounding box center [137, 430] width 65 height 34
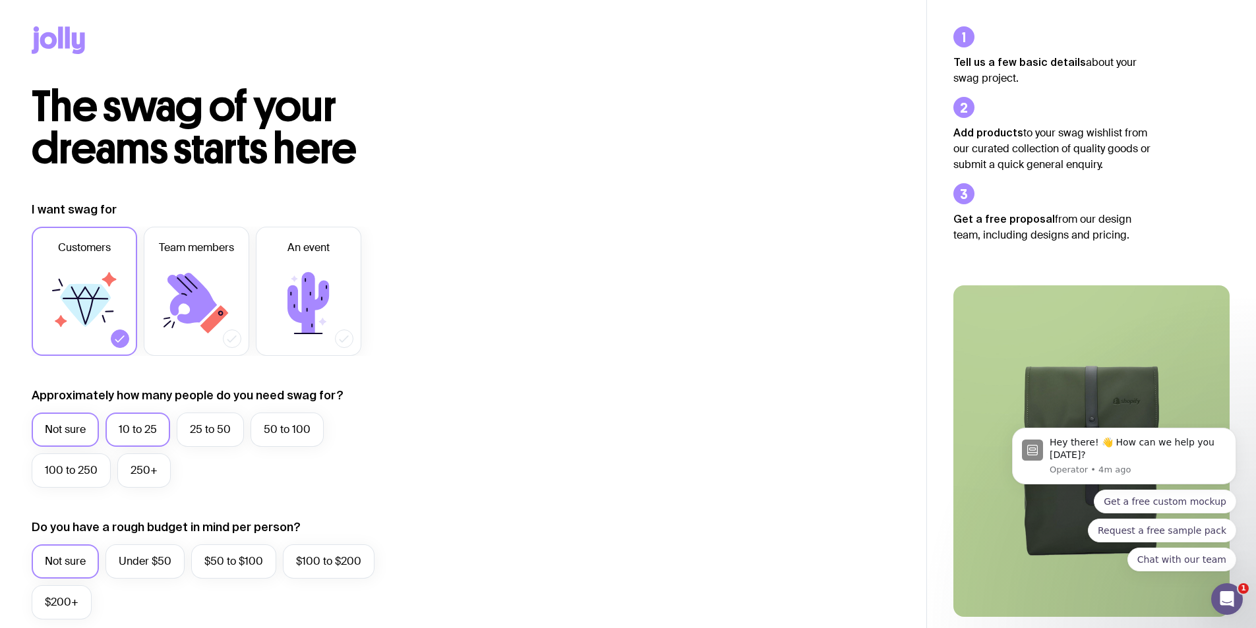
click at [0, 0] on input "10 to 25" at bounding box center [0, 0] width 0 height 0
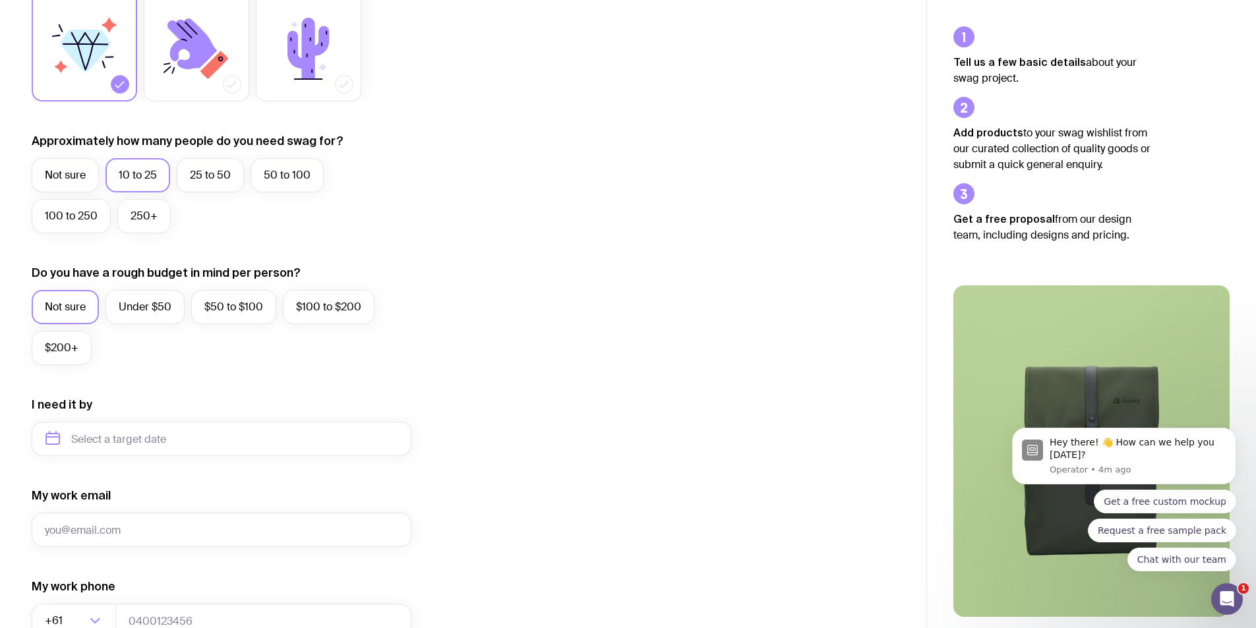
scroll to position [264, 0]
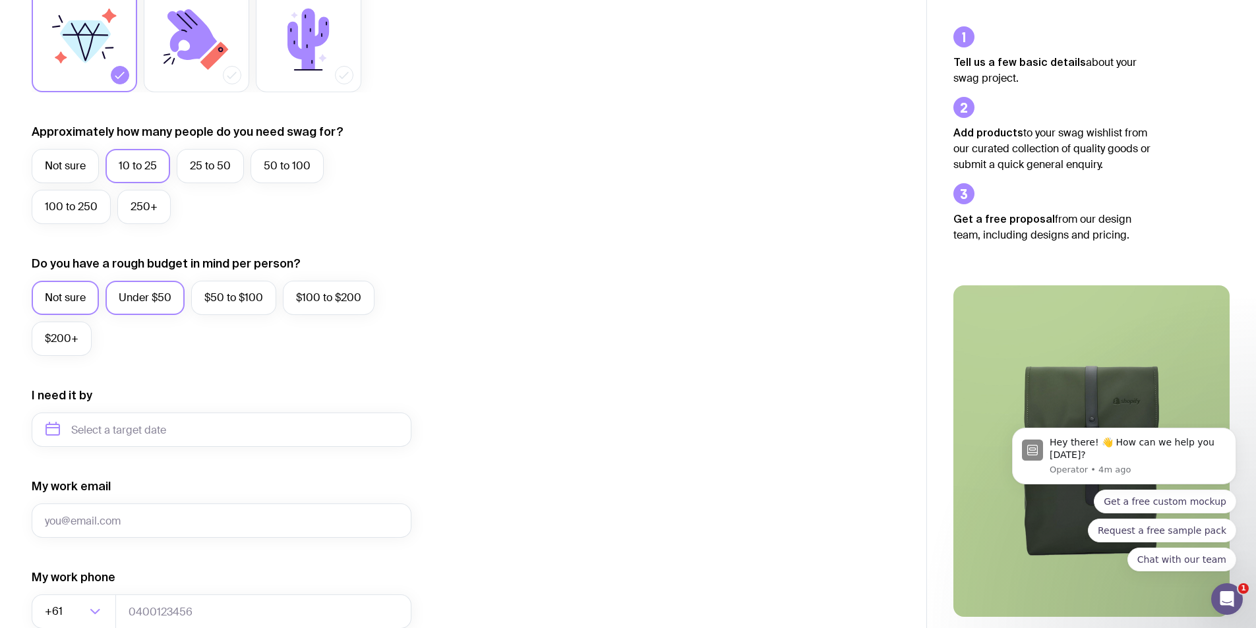
click at [158, 309] on label "Under $50" at bounding box center [144, 298] width 79 height 34
click at [0, 0] on input "Under $50" at bounding box center [0, 0] width 0 height 0
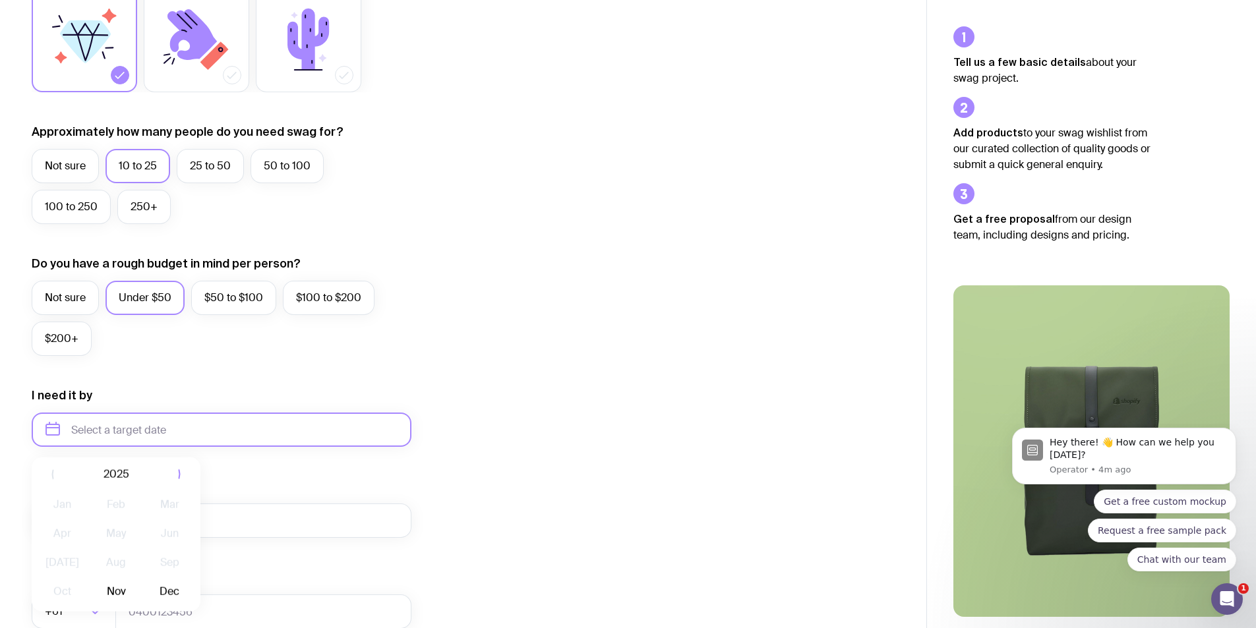
click at [94, 424] on input "text" at bounding box center [222, 430] width 380 height 34
click at [109, 589] on button "Nov" at bounding box center [116, 592] width 48 height 26
type input "November 2025"
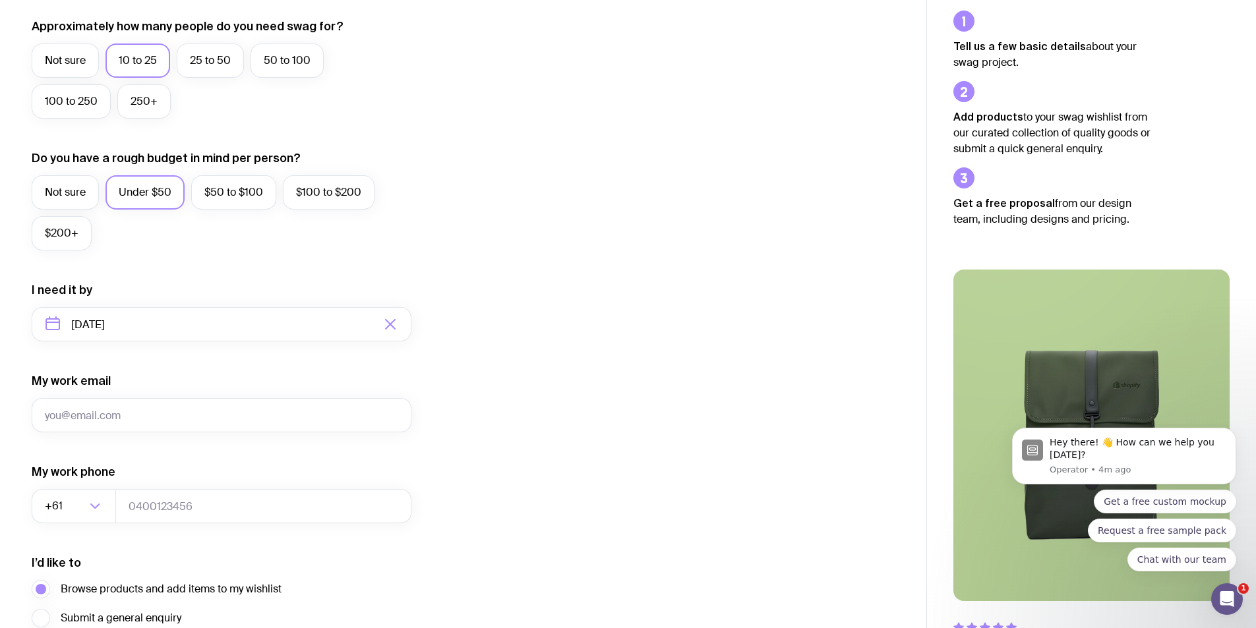
scroll to position [492, 0]
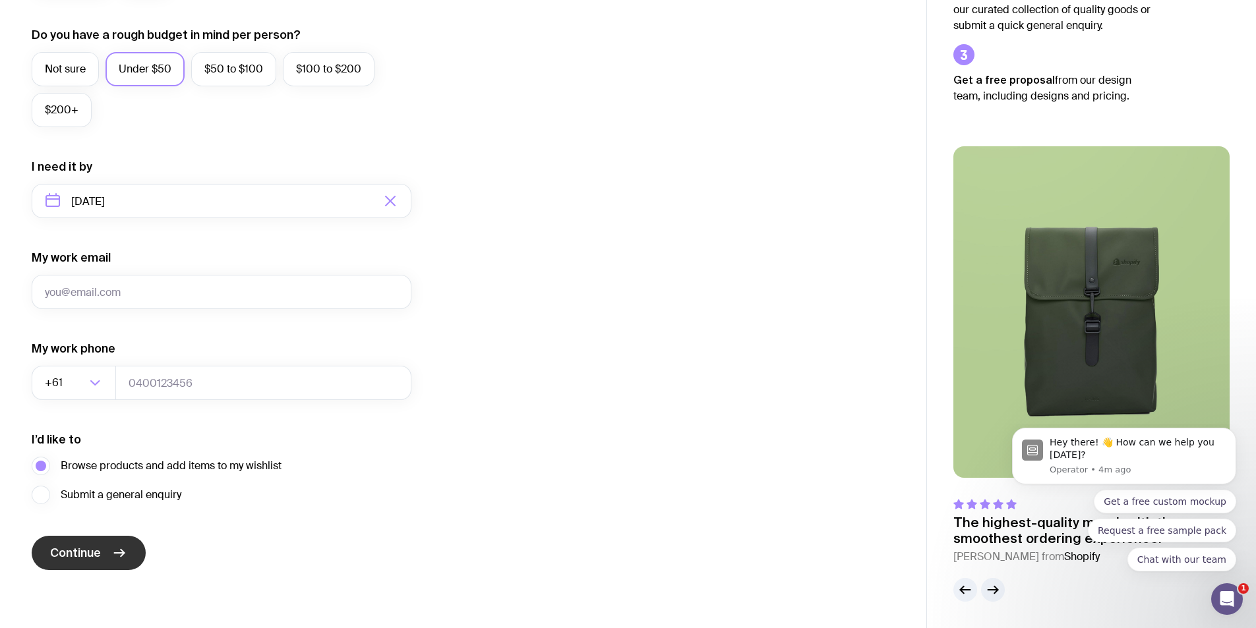
click at [65, 565] on button "Continue" at bounding box center [89, 553] width 114 height 34
click at [127, 295] on input "My work email" at bounding box center [222, 292] width 380 height 34
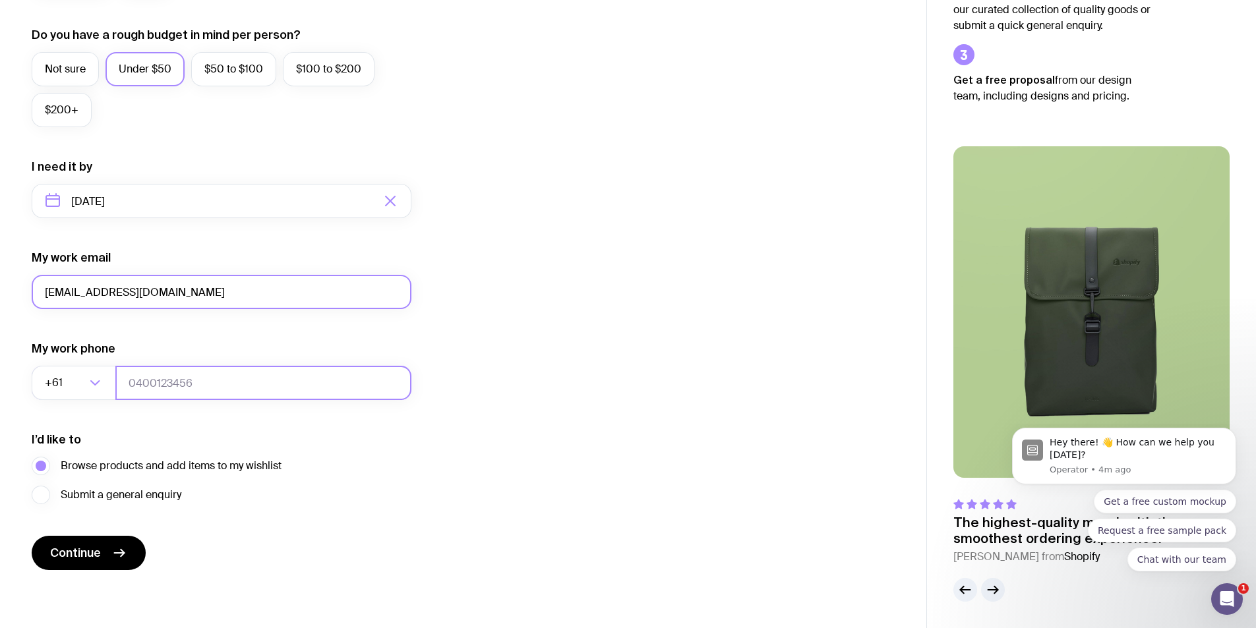
type input "sfdsfdsf@fsdfsdf.com"
click at [176, 382] on input "tel" at bounding box center [263, 383] width 296 height 34
type input "111111"
click at [90, 558] on span "Continue" at bounding box center [75, 553] width 51 height 16
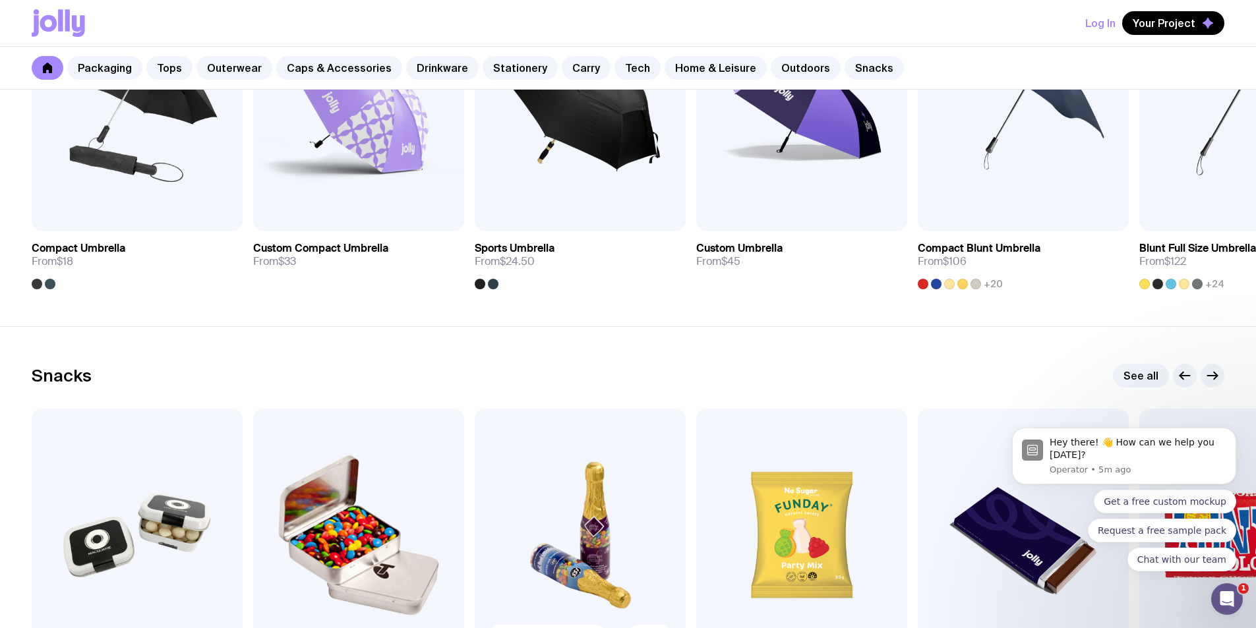
scroll to position [4520, 0]
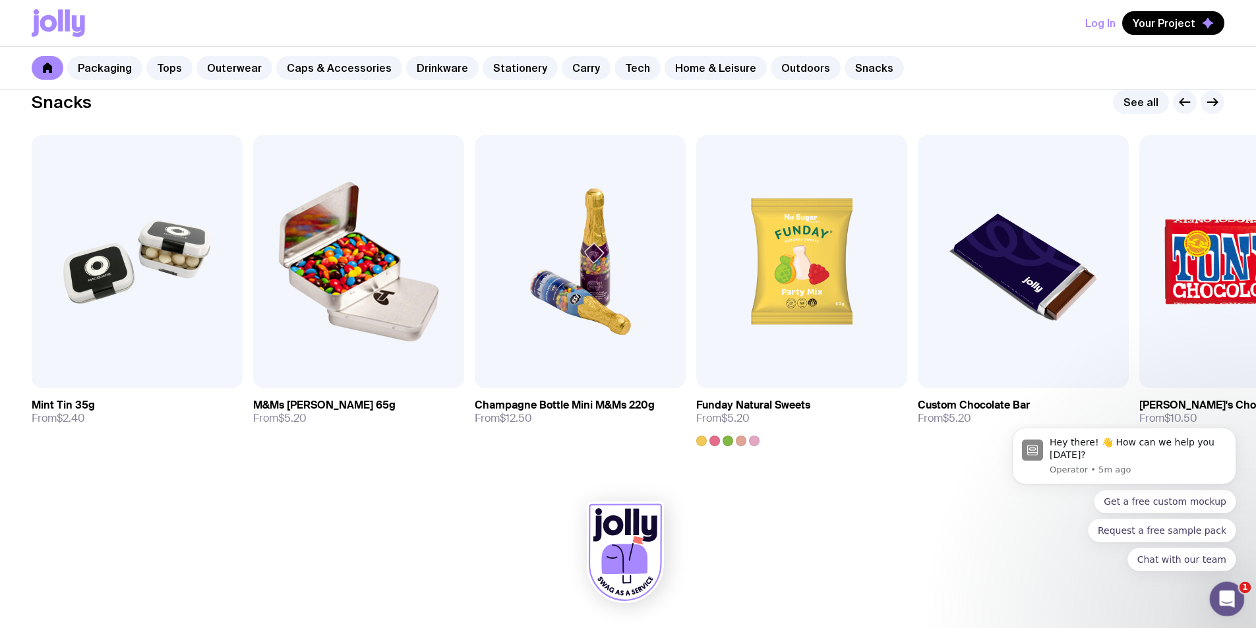
click at [1239, 590] on div "Open Intercom Messenger" at bounding box center [1225, 597] width 44 height 44
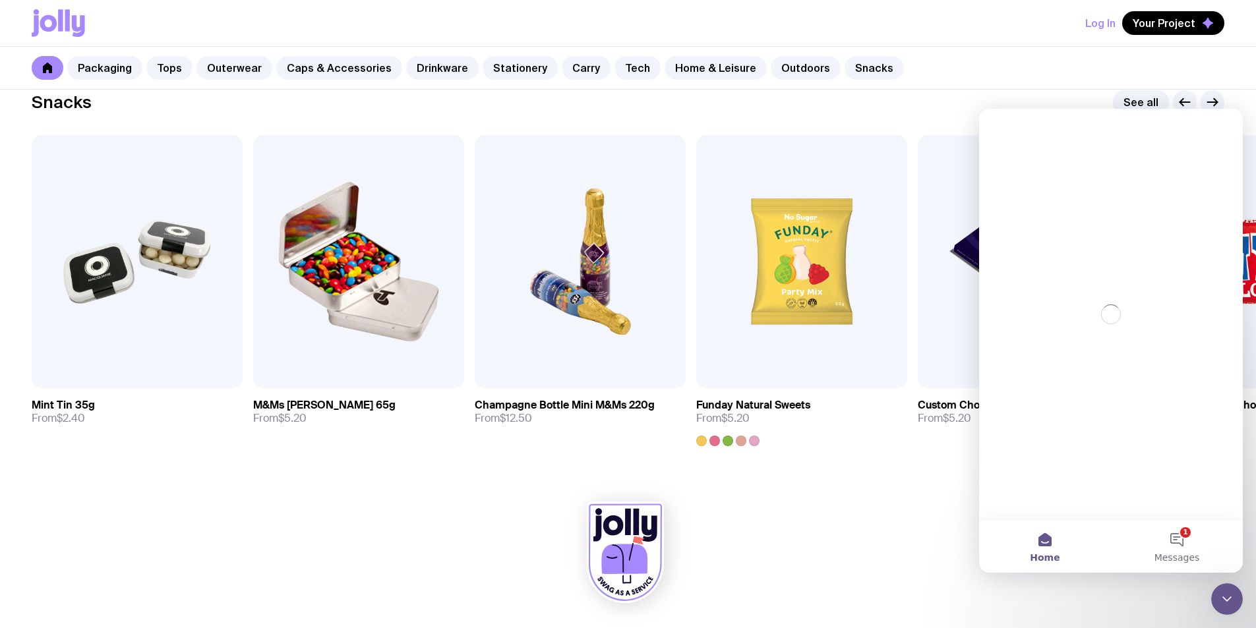
scroll to position [0, 0]
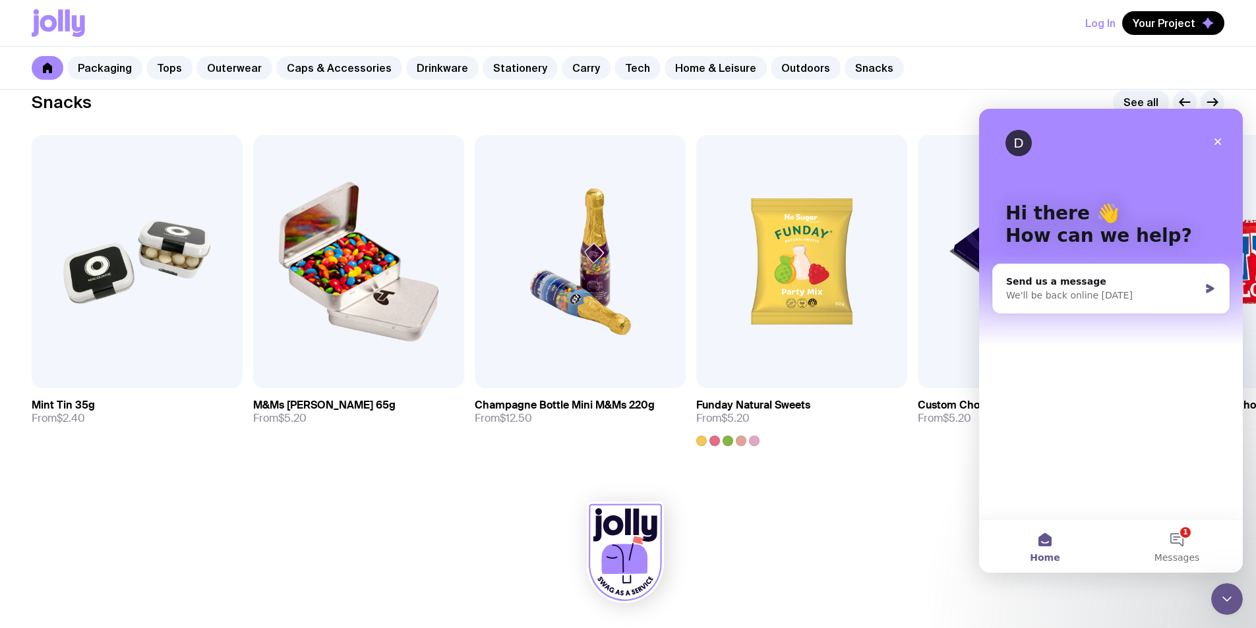
click at [925, 531] on div at bounding box center [628, 555] width 1192 height 145
click at [1233, 594] on div "Close Intercom Messenger" at bounding box center [1225, 597] width 32 height 32
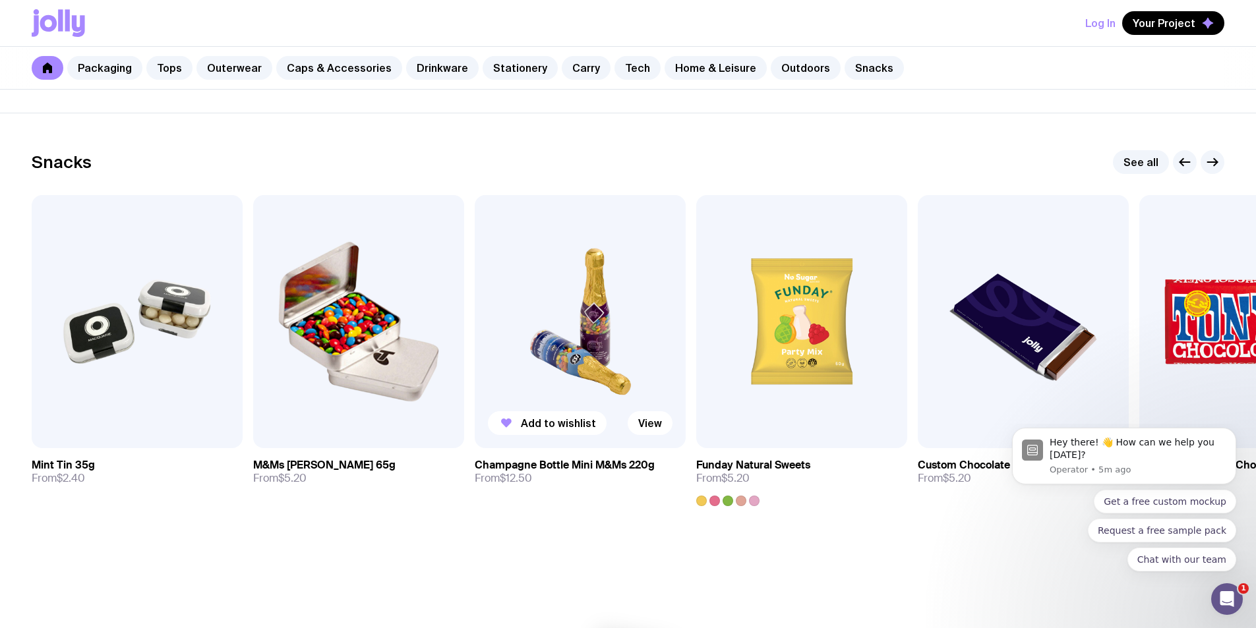
scroll to position [4520, 0]
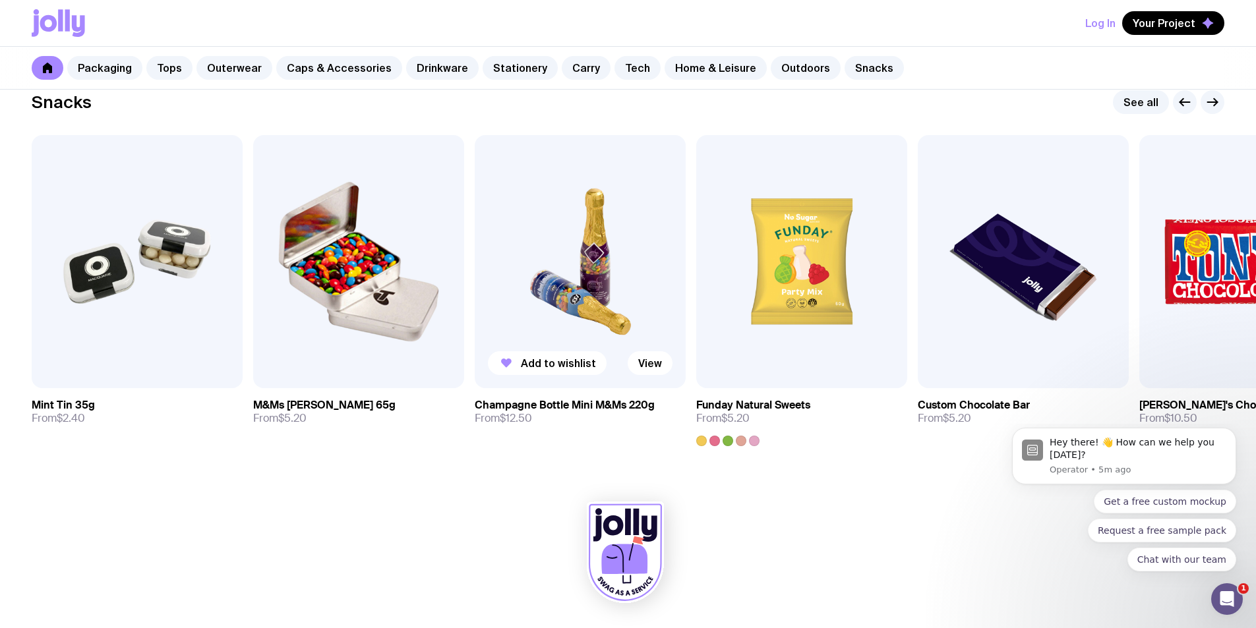
click at [559, 277] on img at bounding box center [580, 261] width 211 height 253
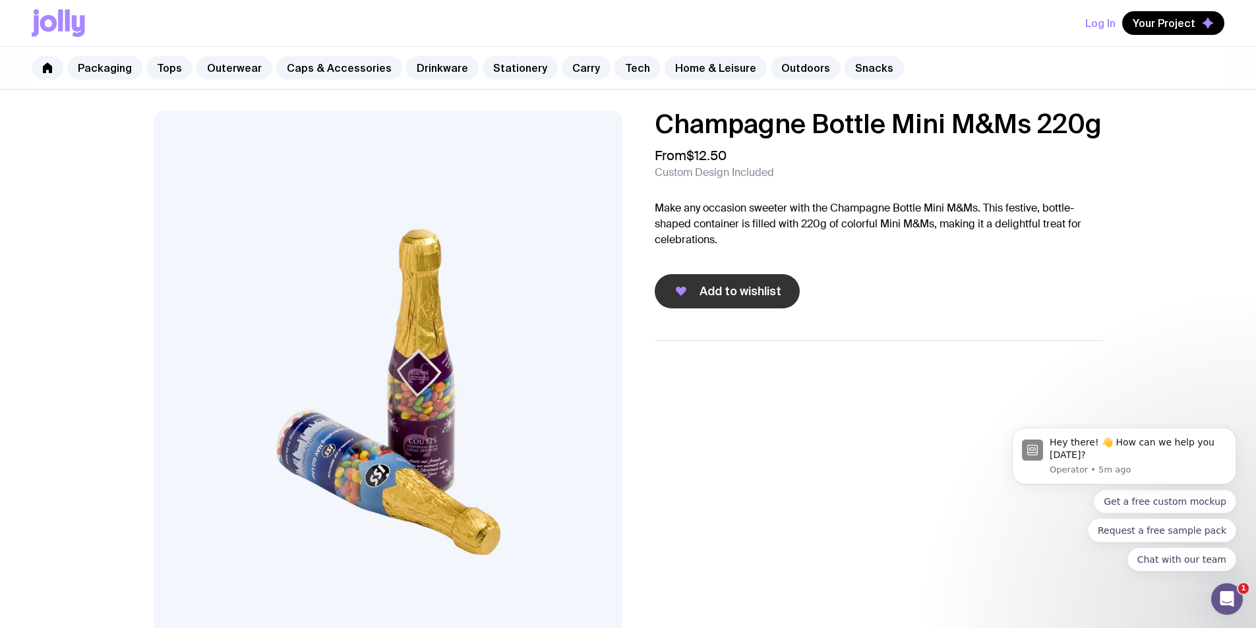
click at [702, 290] on span "Add to wishlist" at bounding box center [740, 291] width 82 height 16
click at [68, 32] on icon at bounding box center [58, 23] width 53 height 28
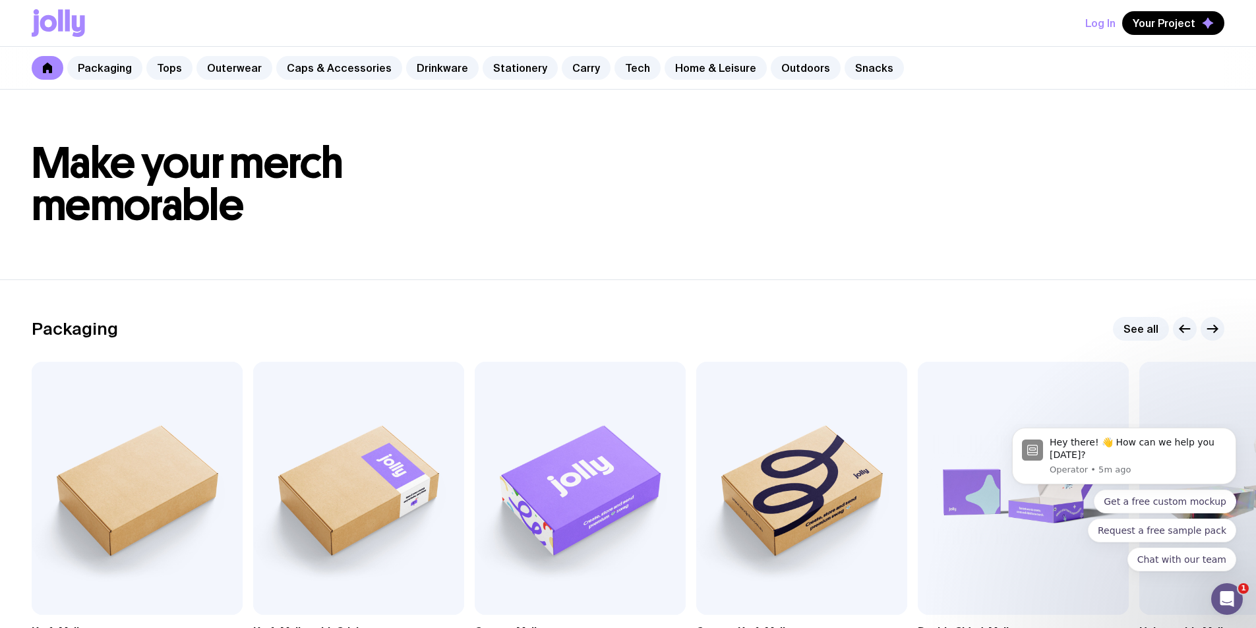
click at [75, 29] on icon at bounding box center [78, 26] width 13 height 22
